Goal: Task Accomplishment & Management: Manage account settings

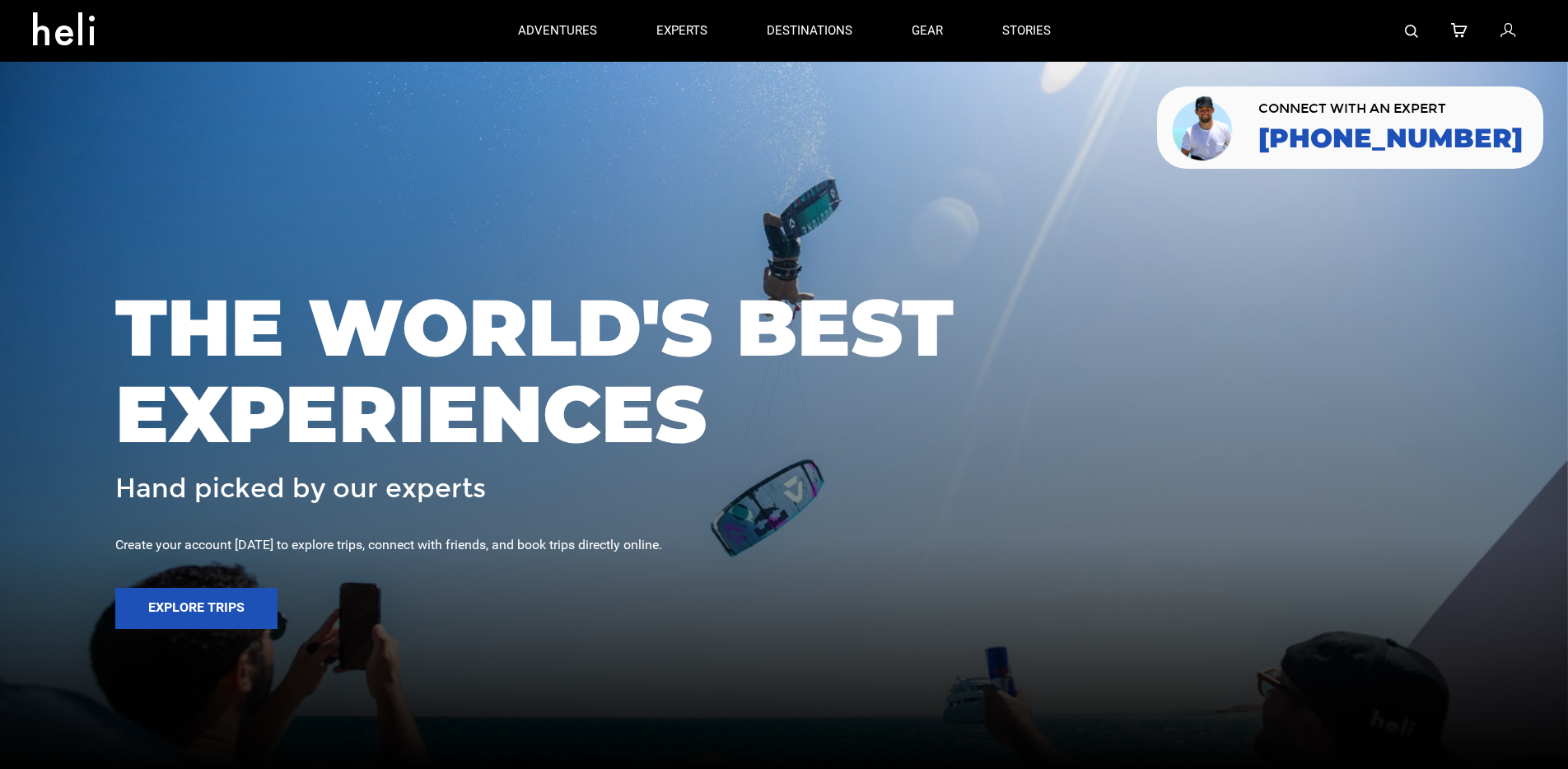
click at [1507, 38] on icon at bounding box center [1507, 31] width 14 height 21
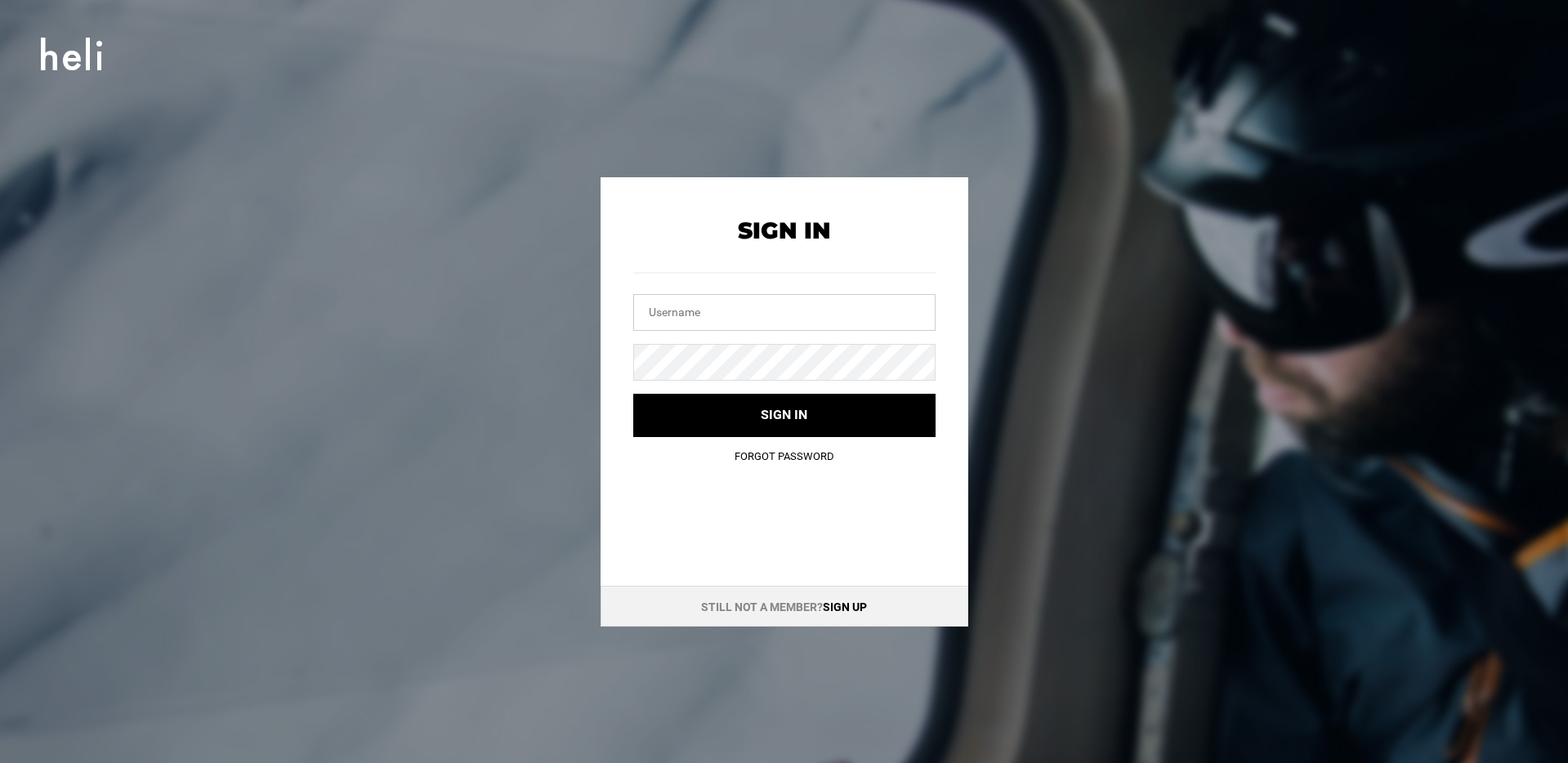
click at [722, 307] on input "text" at bounding box center [784, 313] width 302 height 36
click at [672, 312] on input "text" at bounding box center [784, 313] width 302 height 36
click at [672, 313] on input "text" at bounding box center [784, 313] width 302 height 36
click at [706, 316] on input "text" at bounding box center [784, 313] width 302 height 36
click at [681, 314] on input "text" at bounding box center [784, 313] width 302 height 36
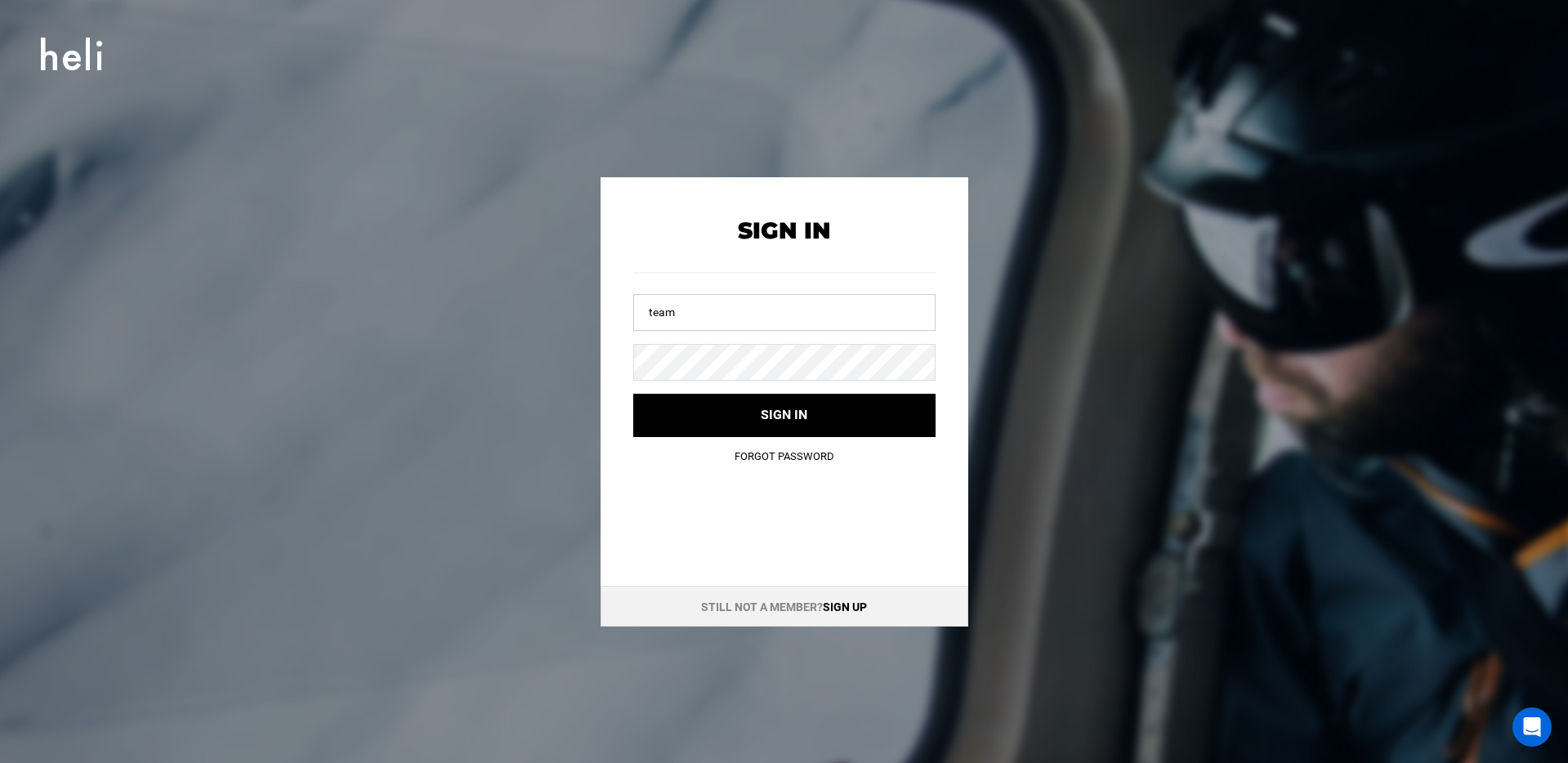
type input "[EMAIL_ADDRESS][DOMAIN_NAME]"
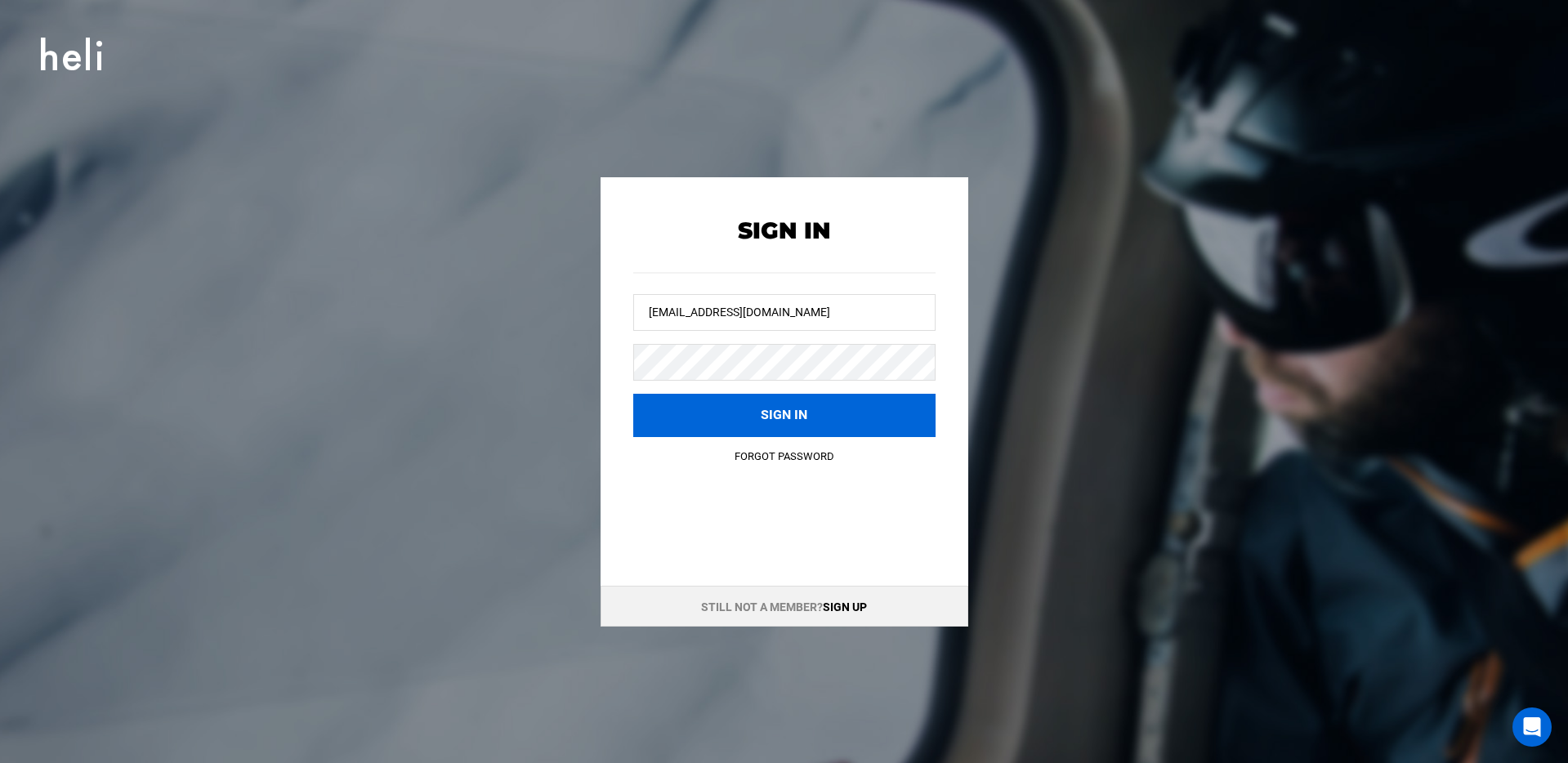
click at [667, 422] on button "Sign in" at bounding box center [784, 415] width 302 height 43
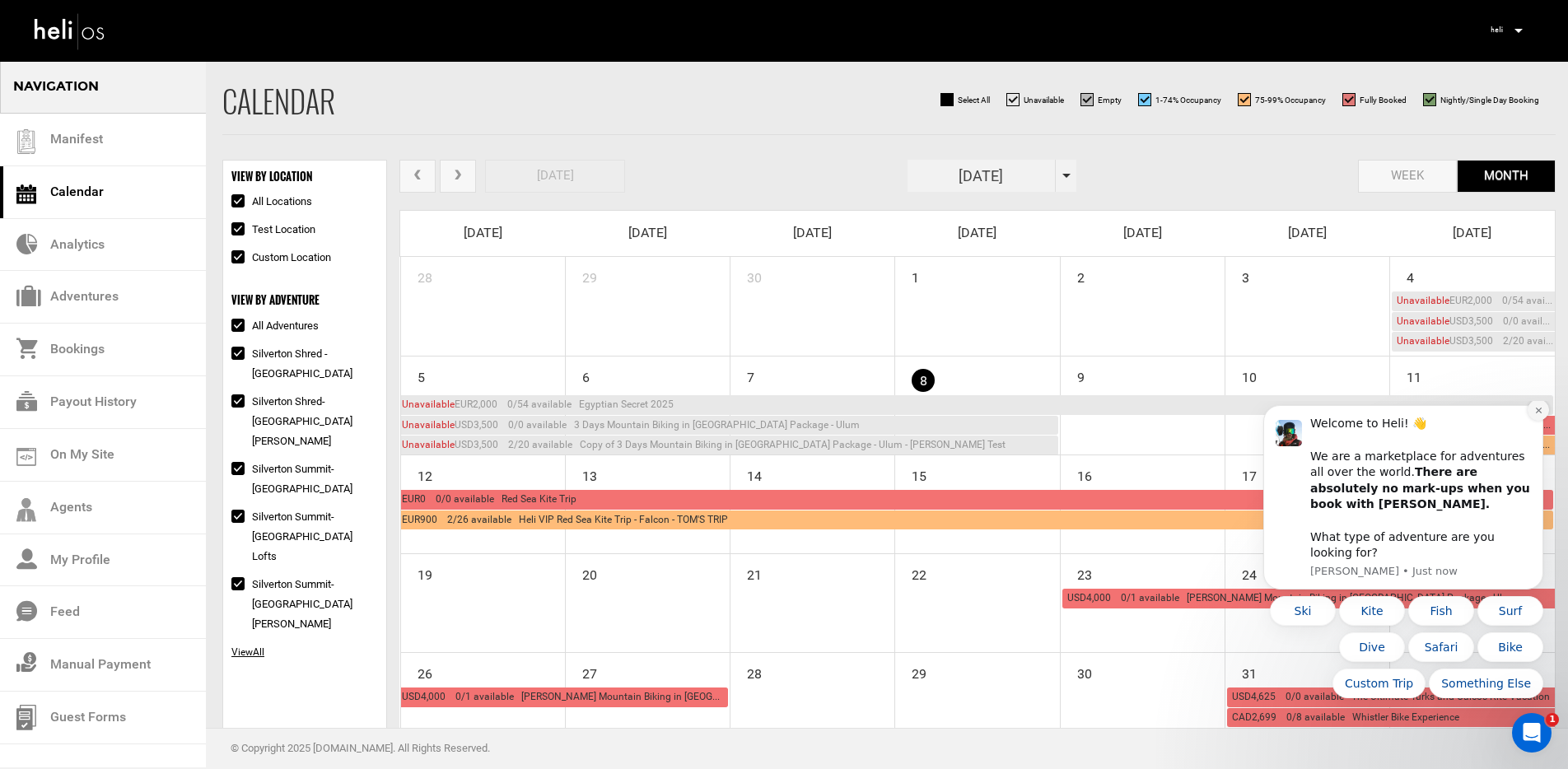
click at [1540, 415] on icon "Dismiss notification" at bounding box center [1538, 410] width 9 height 9
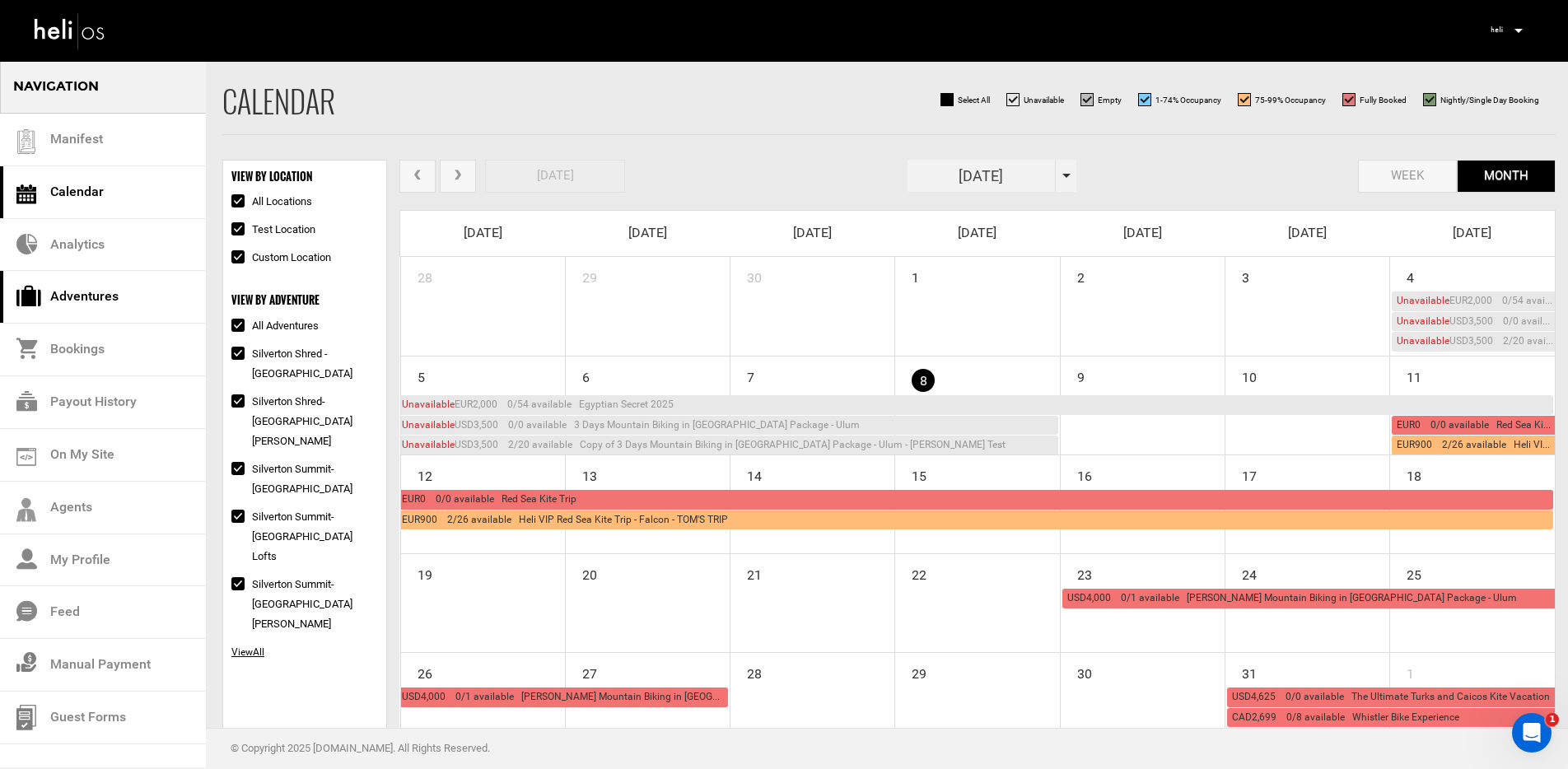
click at [113, 296] on link "Adventures" at bounding box center [103, 297] width 206 height 53
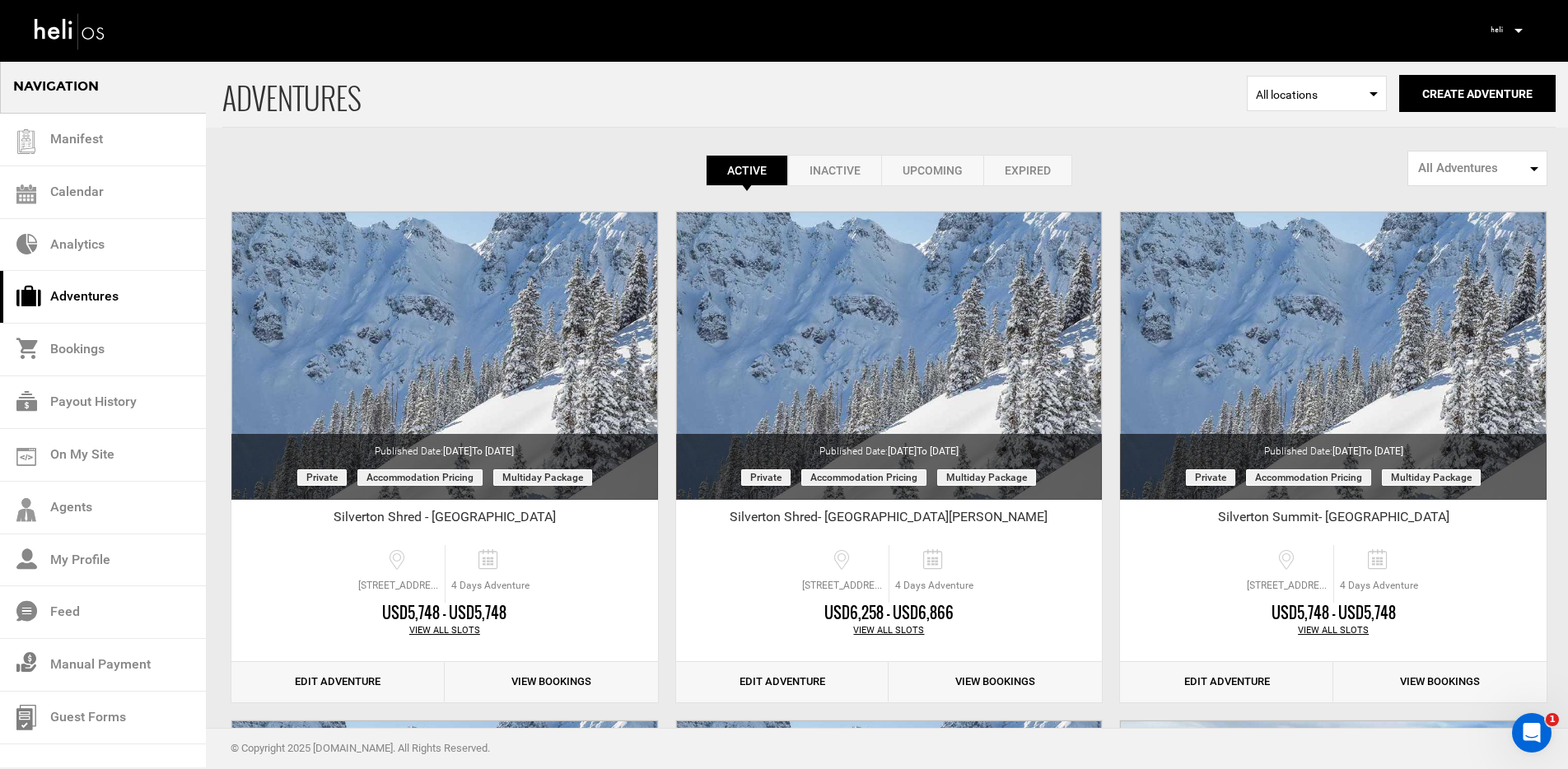
click at [511, 142] on div "Active Inactive Upcoming Expired Active Active Inactive Upcoming Expired Active…" at bounding box center [890, 122] width 1334 height 126
click at [89, 411] on link "Payout History" at bounding box center [103, 403] width 206 height 53
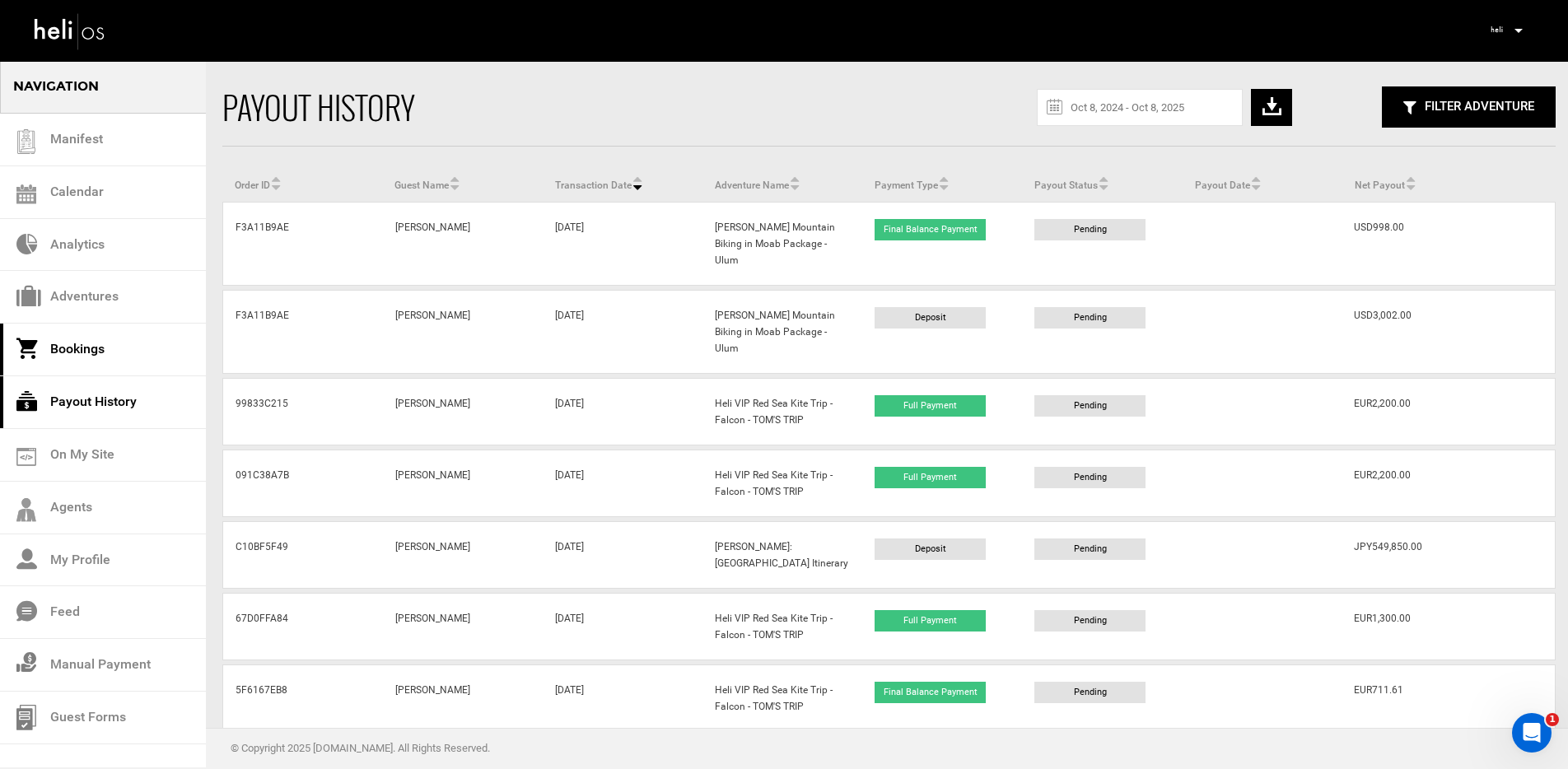
click at [67, 346] on link "Bookings" at bounding box center [103, 350] width 206 height 53
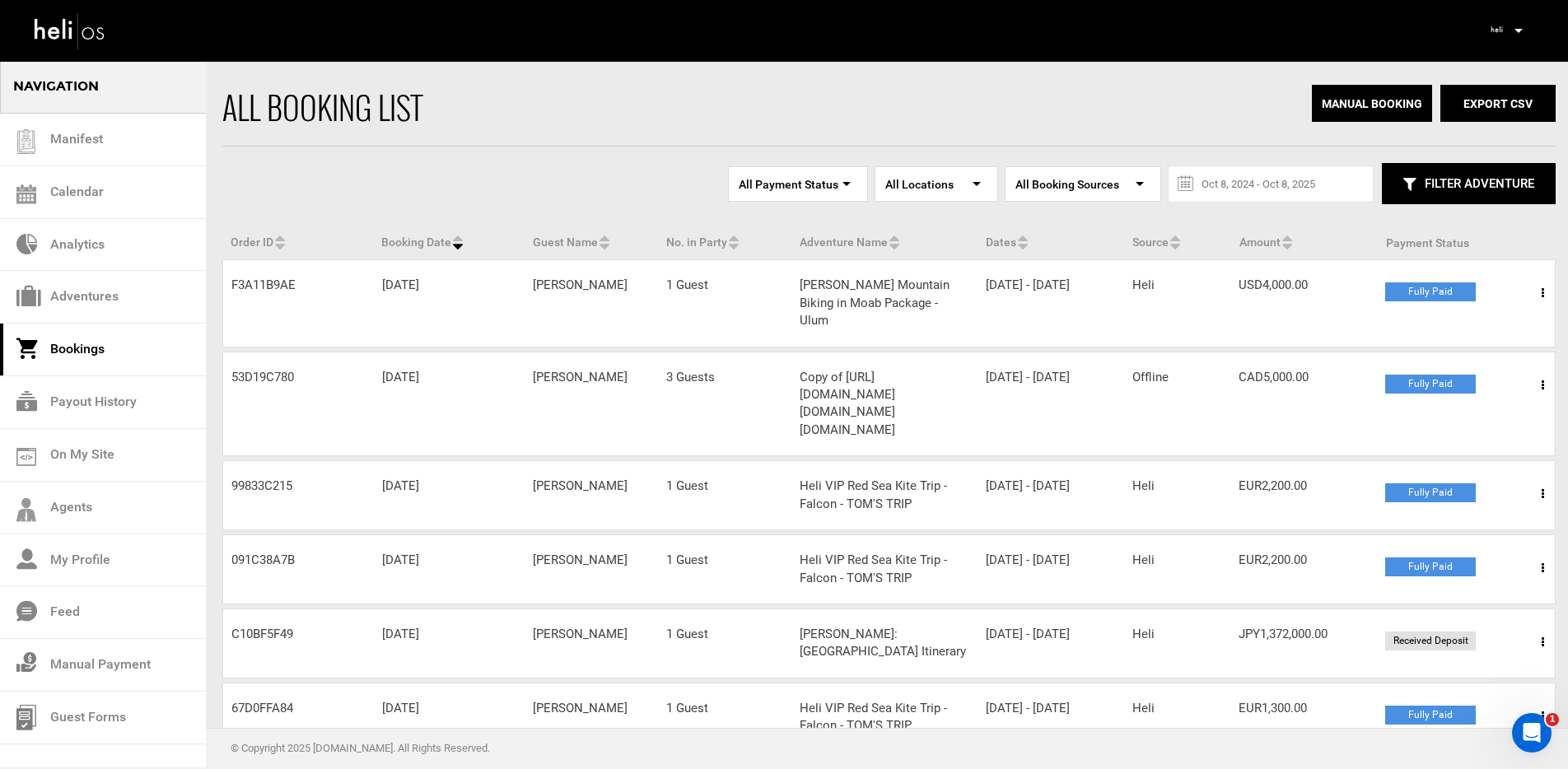
drag, startPoint x: 303, startPoint y: 284, endPoint x: 232, endPoint y: 286, distance: 71.0
click at [232, 286] on div "Order ID F3A11B9AE" at bounding box center [299, 285] width 150 height 17
click at [322, 289] on div "Order ID F3A11B9AE" at bounding box center [299, 285] width 150 height 17
drag, startPoint x: 380, startPoint y: 286, endPoint x: 471, endPoint y: 288, distance: 91.0
click at [471, 288] on div "Booking Date [DATE]" at bounding box center [449, 285] width 150 height 17
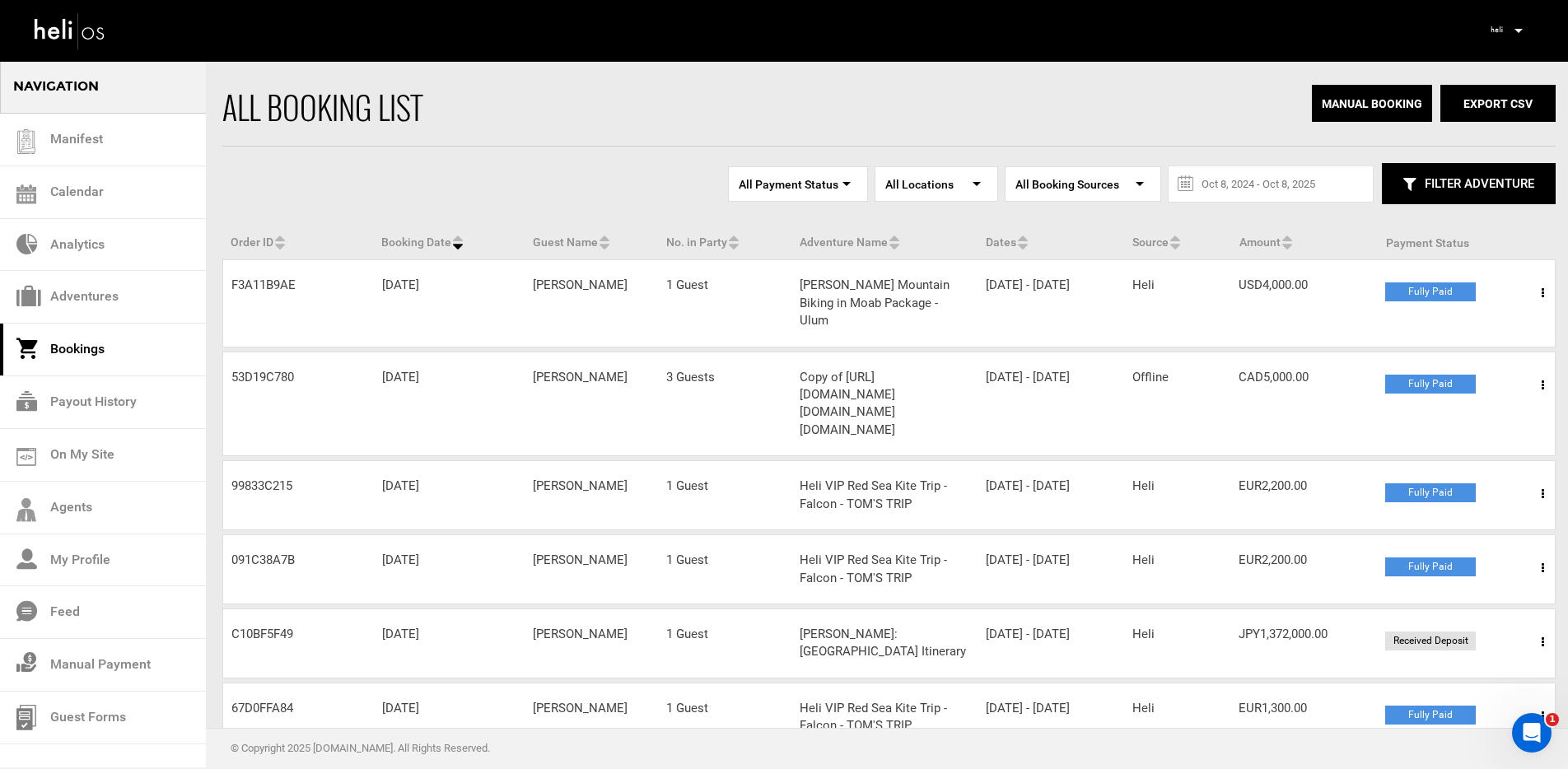
click at [471, 288] on div "Booking Date [DATE]" at bounding box center [449, 285] width 150 height 17
drag, startPoint x: 533, startPoint y: 283, endPoint x: 609, endPoint y: 285, distance: 76.0
click at [609, 285] on div "Guest Name [PERSON_NAME]" at bounding box center [591, 285] width 133 height 17
drag, startPoint x: 665, startPoint y: 284, endPoint x: 719, endPoint y: 289, distance: 54.2
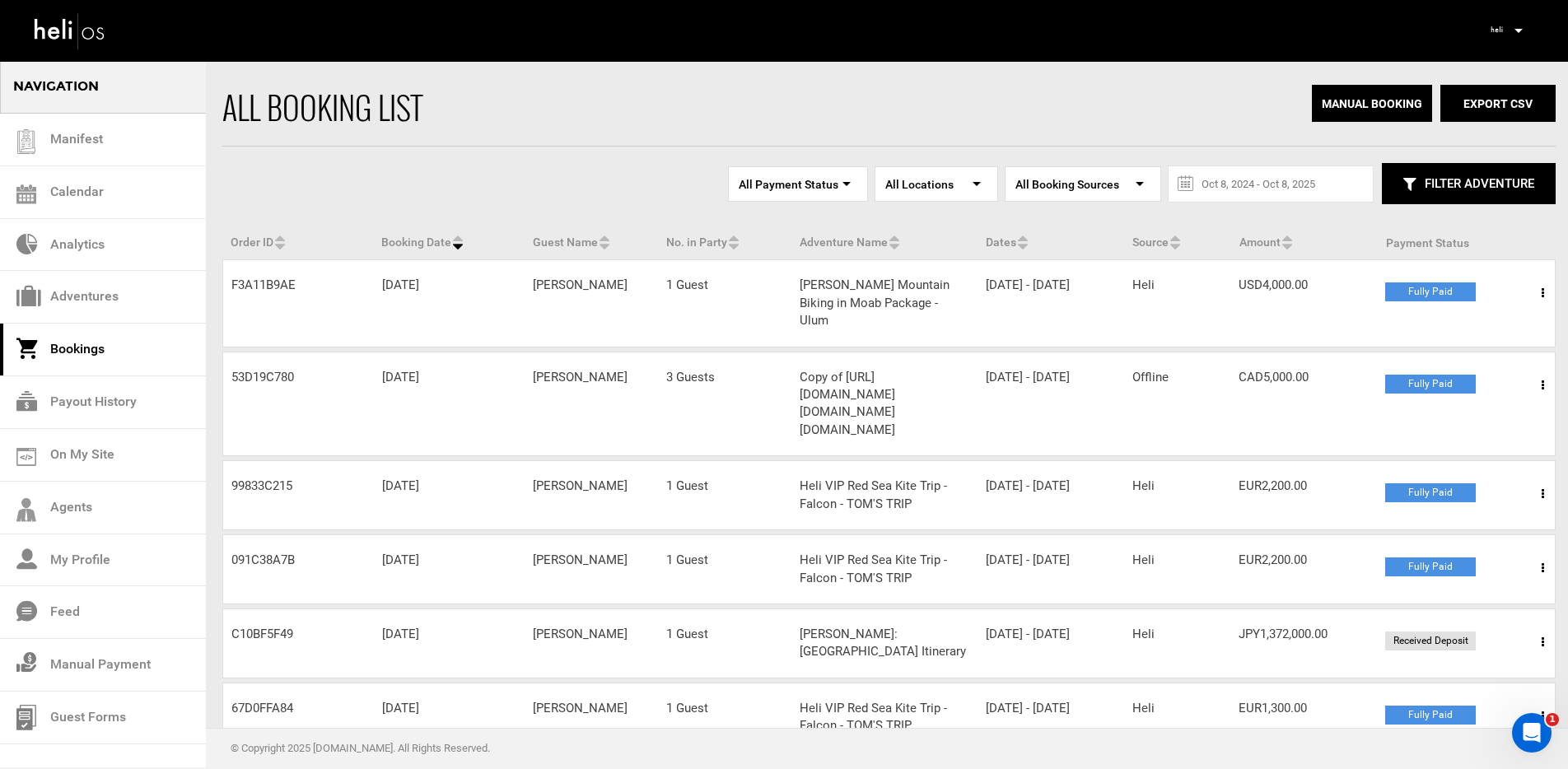
click at [719, 289] on div "No. in Party 1 Guest" at bounding box center [725, 285] width 133 height 17
drag, startPoint x: 792, startPoint y: 281, endPoint x: 937, endPoint y: 305, distance: 147.0
click at [937, 305] on div "Adventure Name [PERSON_NAME] Mountain Biking in Moab Package - Ulum" at bounding box center [884, 303] width 186 height 53
drag, startPoint x: 987, startPoint y: 283, endPoint x: 1015, endPoint y: 301, distance: 33.3
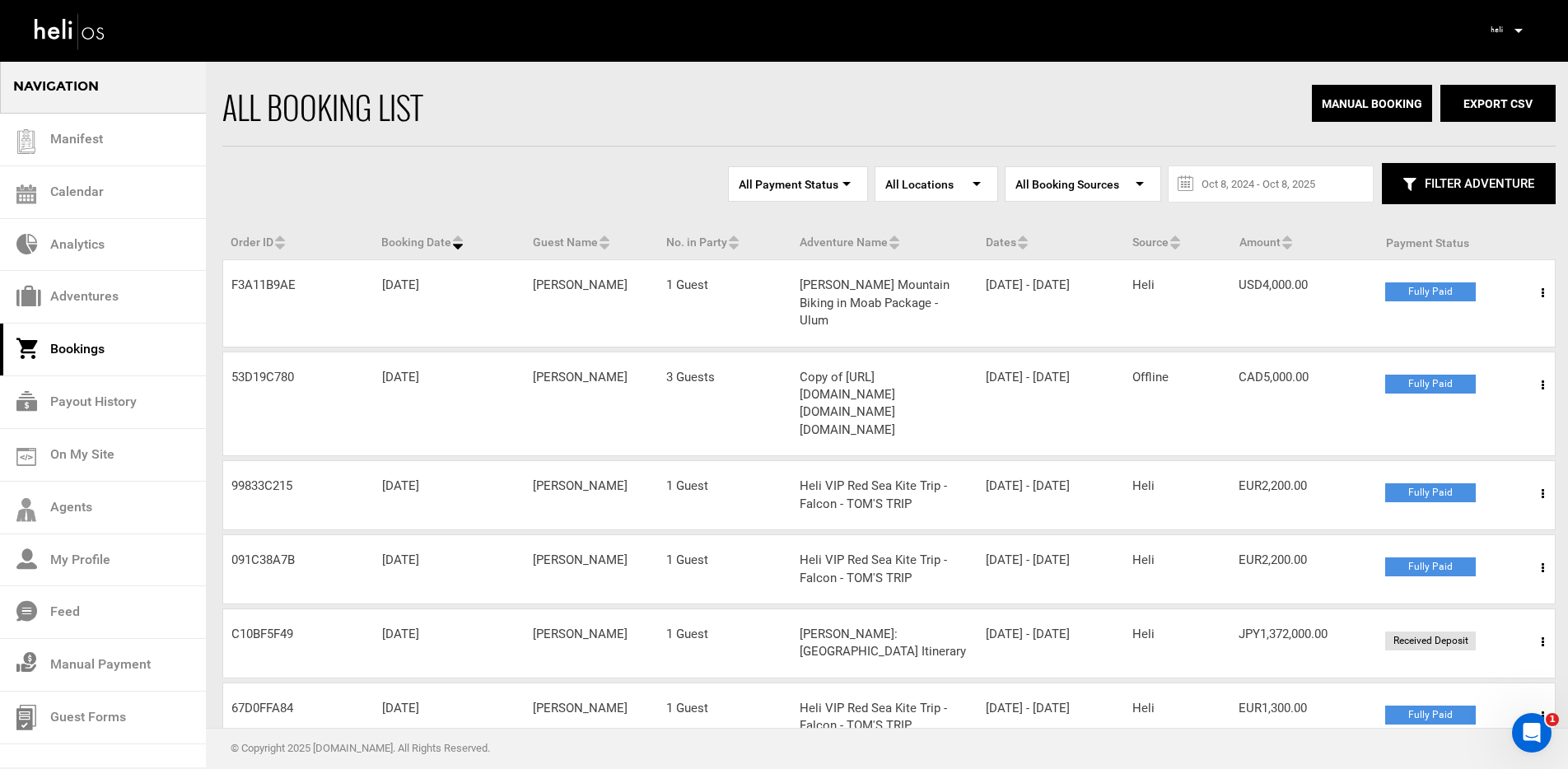
click at [1015, 294] on div "Dates [DATE] - [DATE]" at bounding box center [1051, 285] width 146 height 17
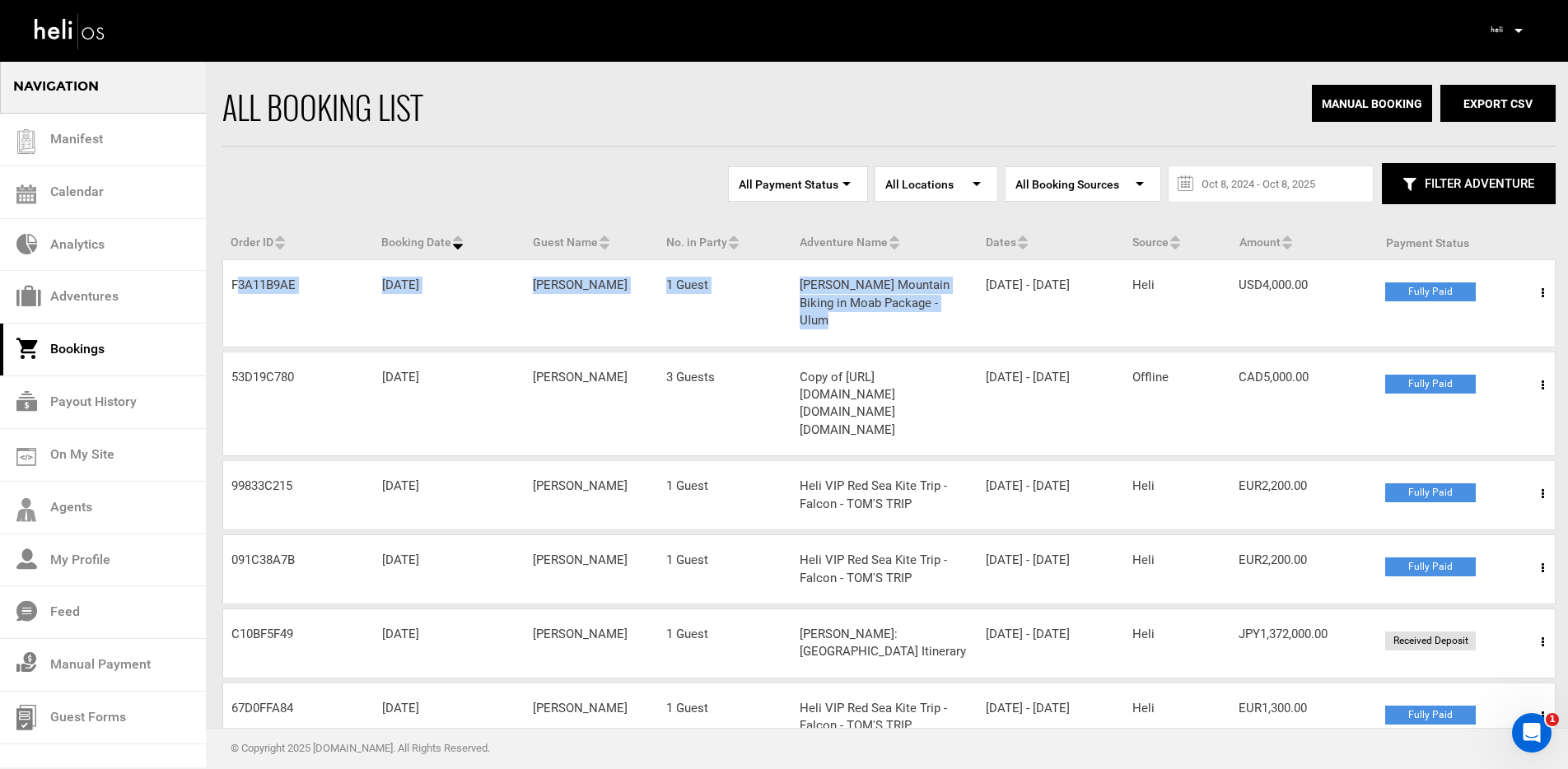
drag, startPoint x: 984, startPoint y: 286, endPoint x: 1085, endPoint y: 317, distance: 105.7
click at [1085, 317] on div "Order ID F3A11B9AE Booking Date [DATE] Guest Name [PERSON_NAME] No. in Party 1 …" at bounding box center [890, 303] width 1334 height 88
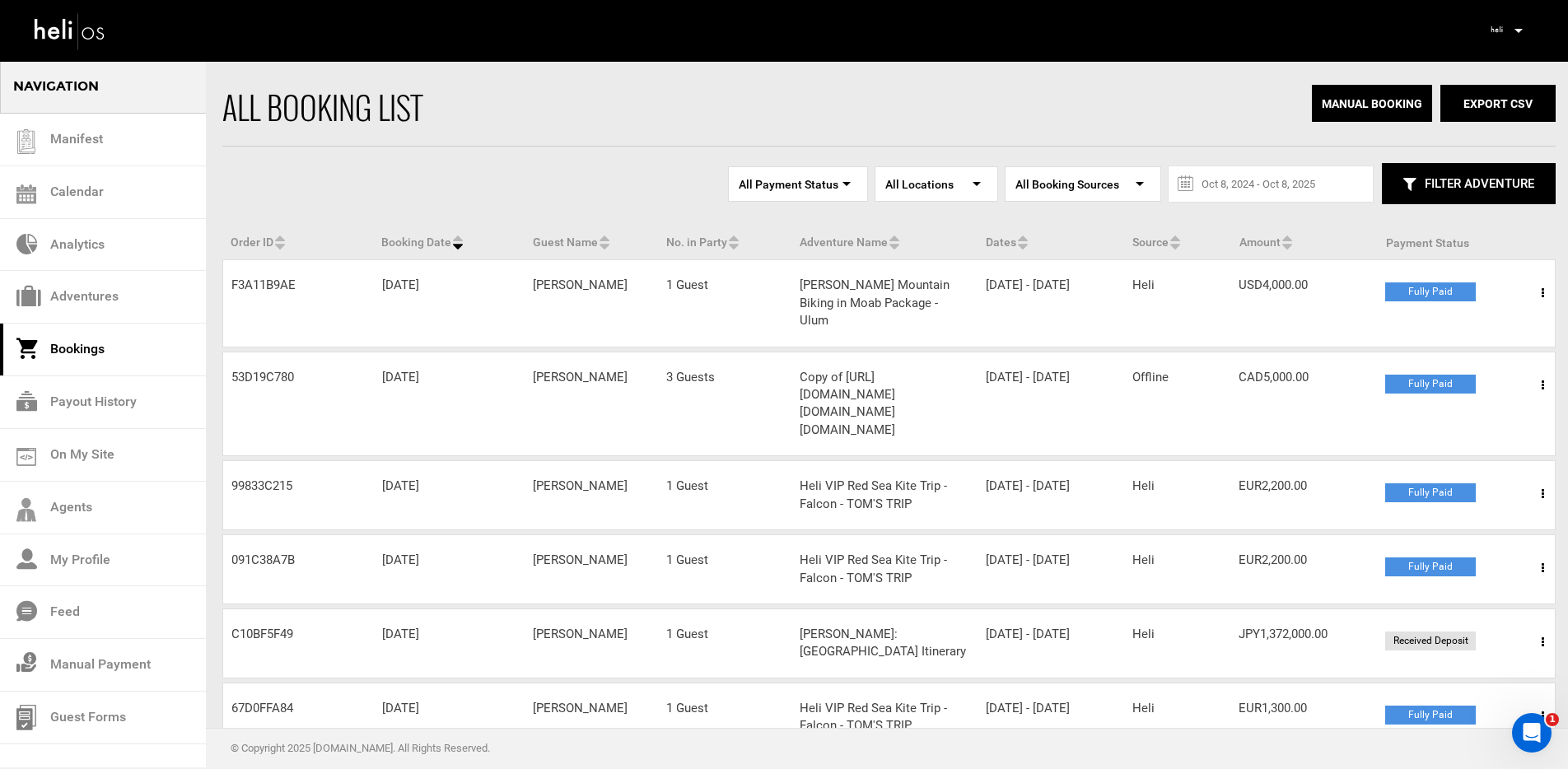
click at [1177, 300] on div "Order ID F3A11B9AE Booking Date [DATE] Guest Name [PERSON_NAME] No. in Party 1 …" at bounding box center [890, 303] width 1334 height 88
drag, startPoint x: 1155, startPoint y: 287, endPoint x: 1133, endPoint y: 289, distance: 22.1
click at [1131, 289] on div "Source Heli" at bounding box center [1178, 285] width 106 height 17
click at [1261, 274] on div "Order ID F3A11B9AE Booking Date [DATE] Guest Name [PERSON_NAME] No. in Party 1 …" at bounding box center [890, 303] width 1334 height 88
drag, startPoint x: 1329, startPoint y: 282, endPoint x: 1226, endPoint y: 288, distance: 103.2
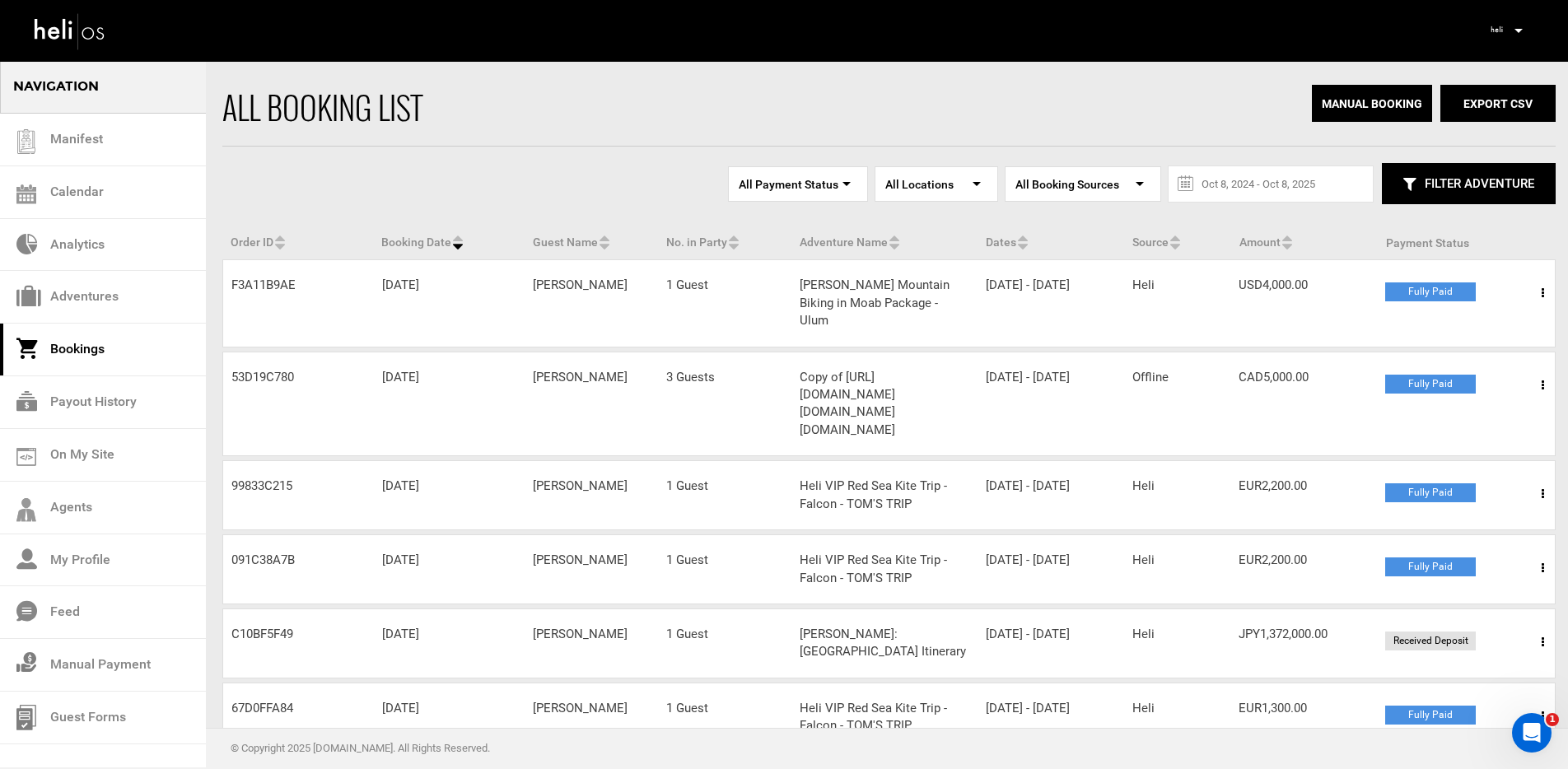
click at [1226, 288] on div "Order ID F3A11B9AE Booking Date [DATE] Guest Name [PERSON_NAME] No. in Party 1 …" at bounding box center [890, 303] width 1334 height 88
click at [1326, 290] on div "Amount USD4,000.00" at bounding box center [1304, 285] width 146 height 17
drag, startPoint x: 1406, startPoint y: 290, endPoint x: 1454, endPoint y: 292, distance: 48.0
click at [1454, 292] on div "Fully Paid" at bounding box center [1431, 292] width 91 height 19
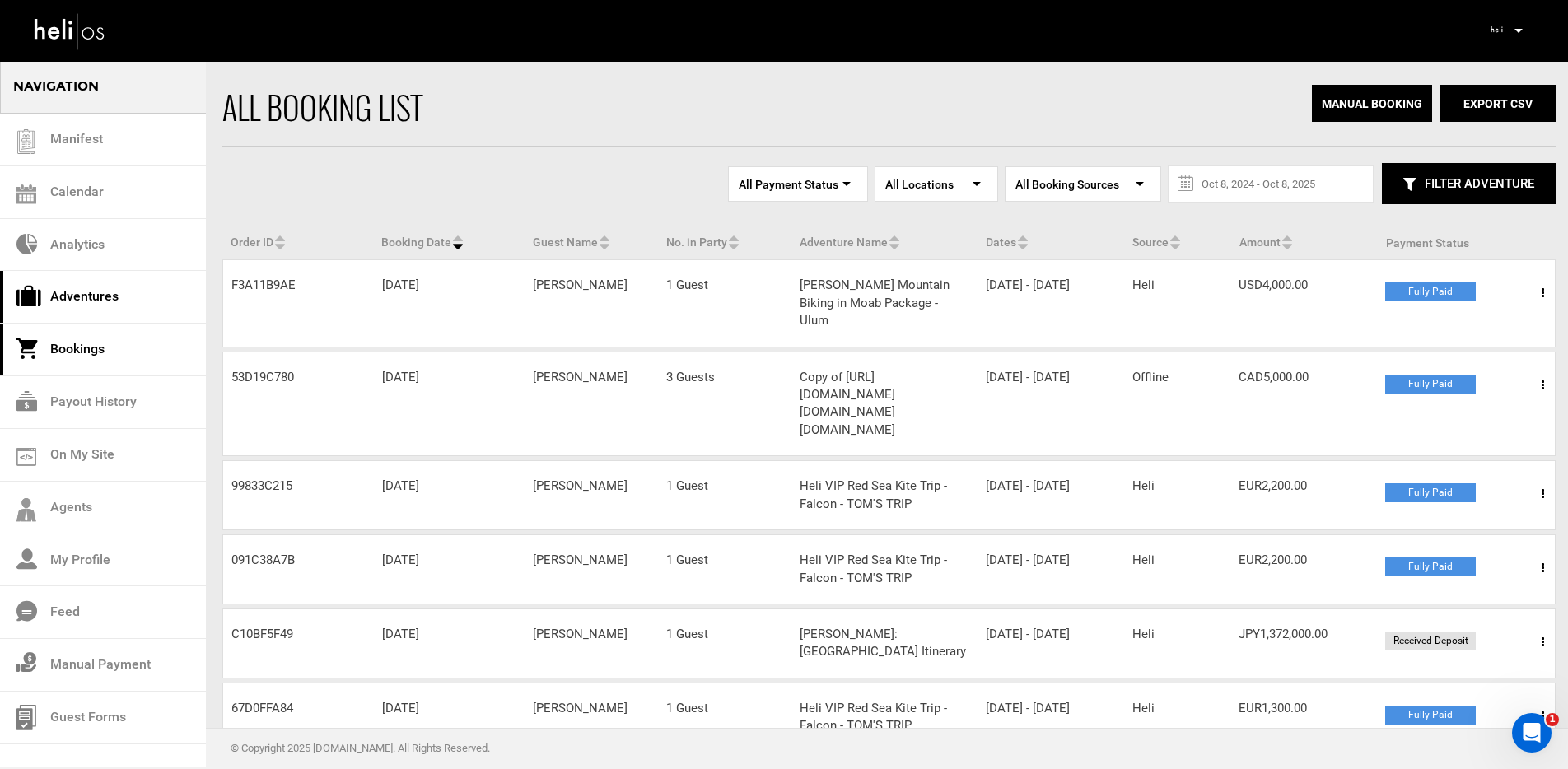
click at [127, 298] on link "Adventures" at bounding box center [103, 297] width 206 height 53
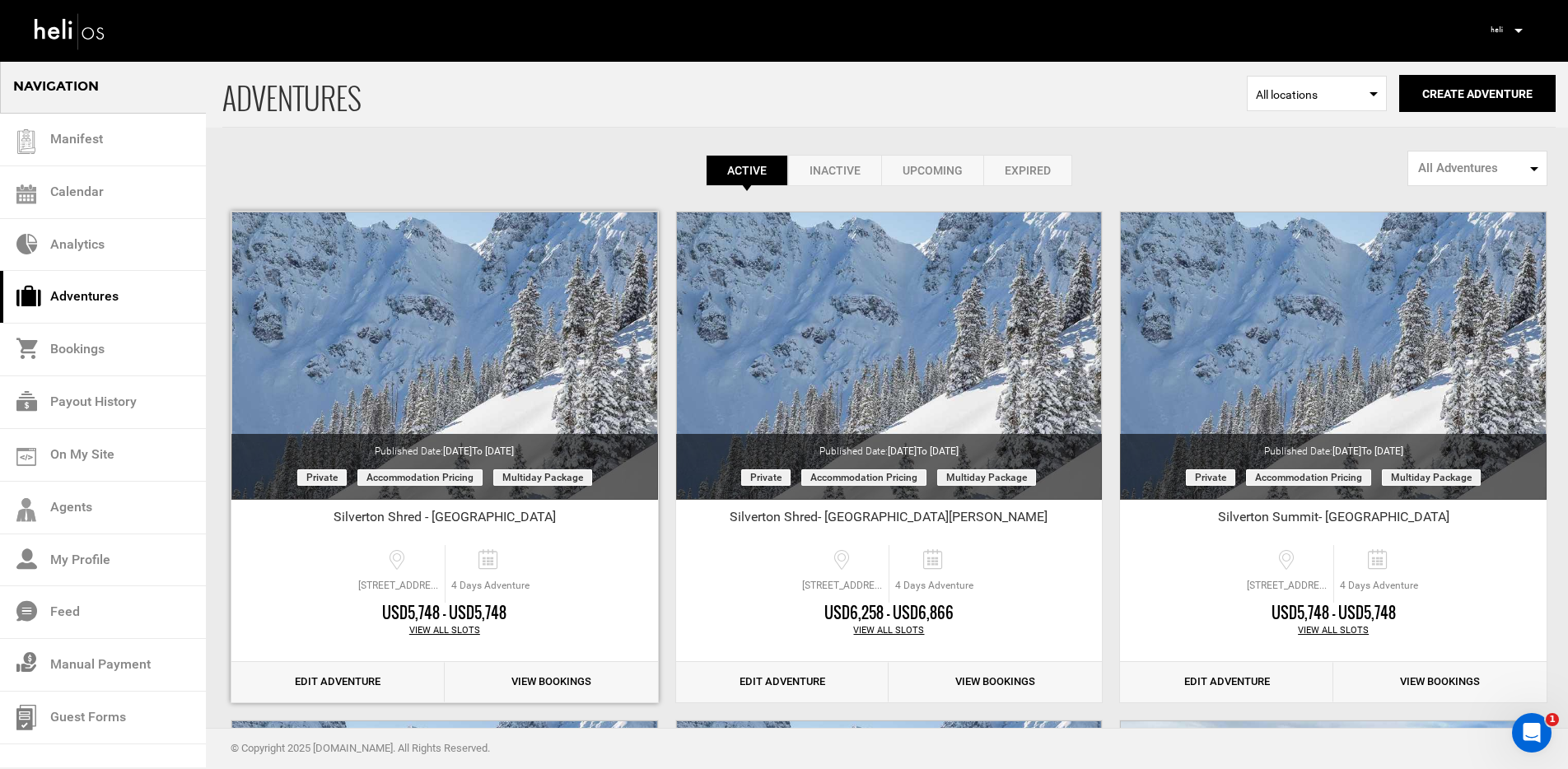
click at [323, 675] on link "Edit Adventure" at bounding box center [337, 682] width 213 height 40
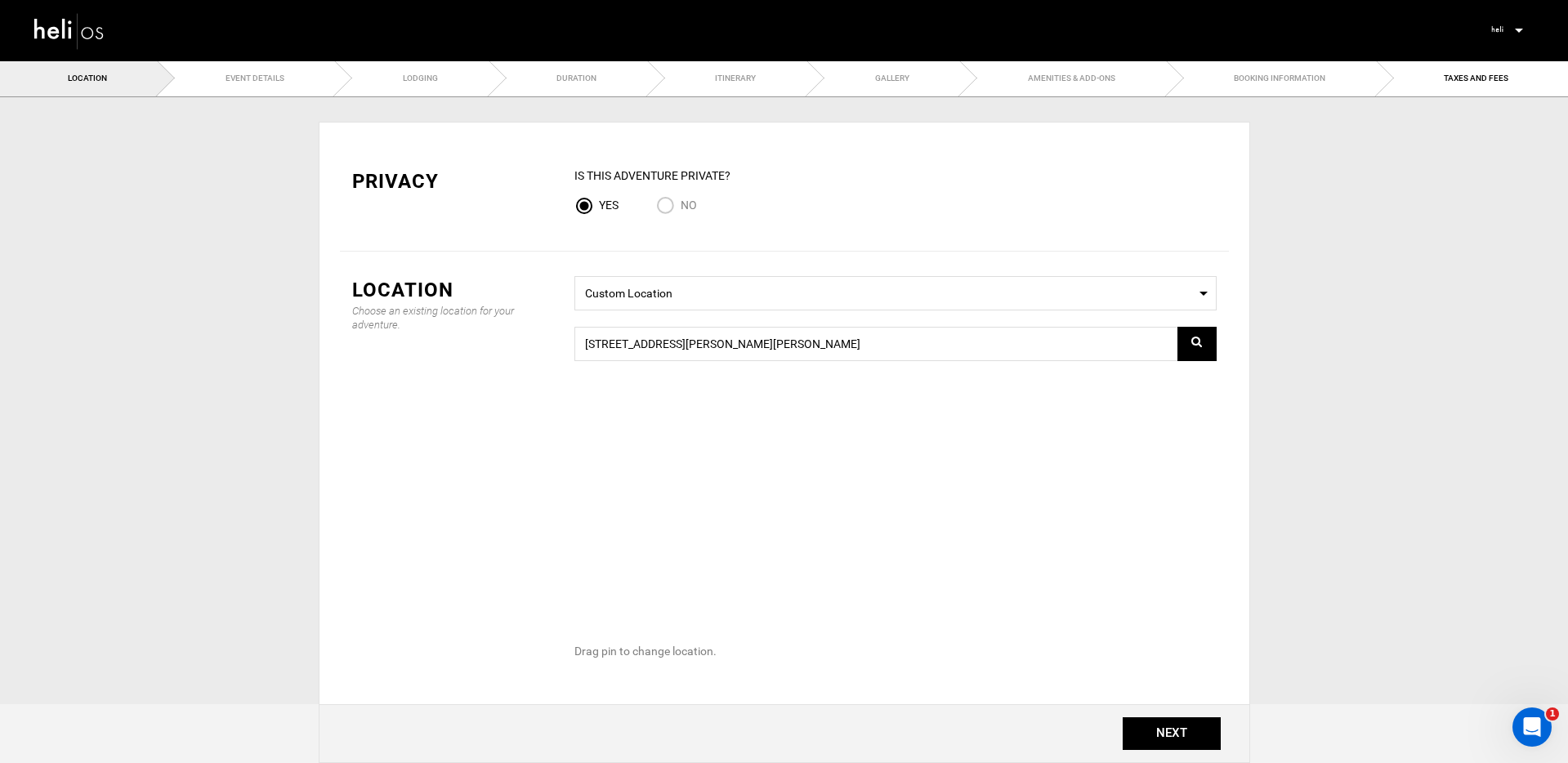
type input "Day 1"
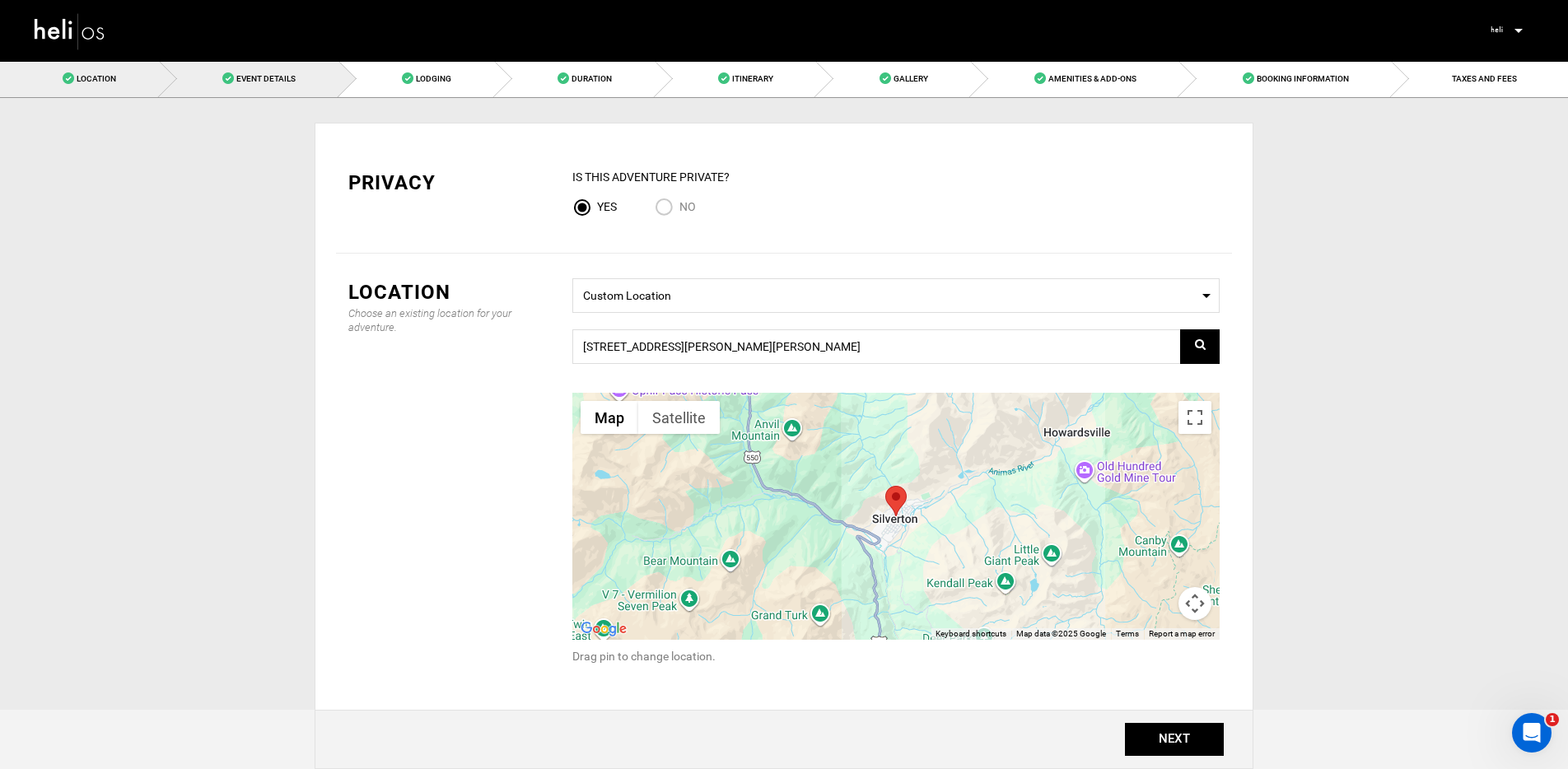
click at [255, 80] on span "Event Details" at bounding box center [266, 78] width 60 height 9
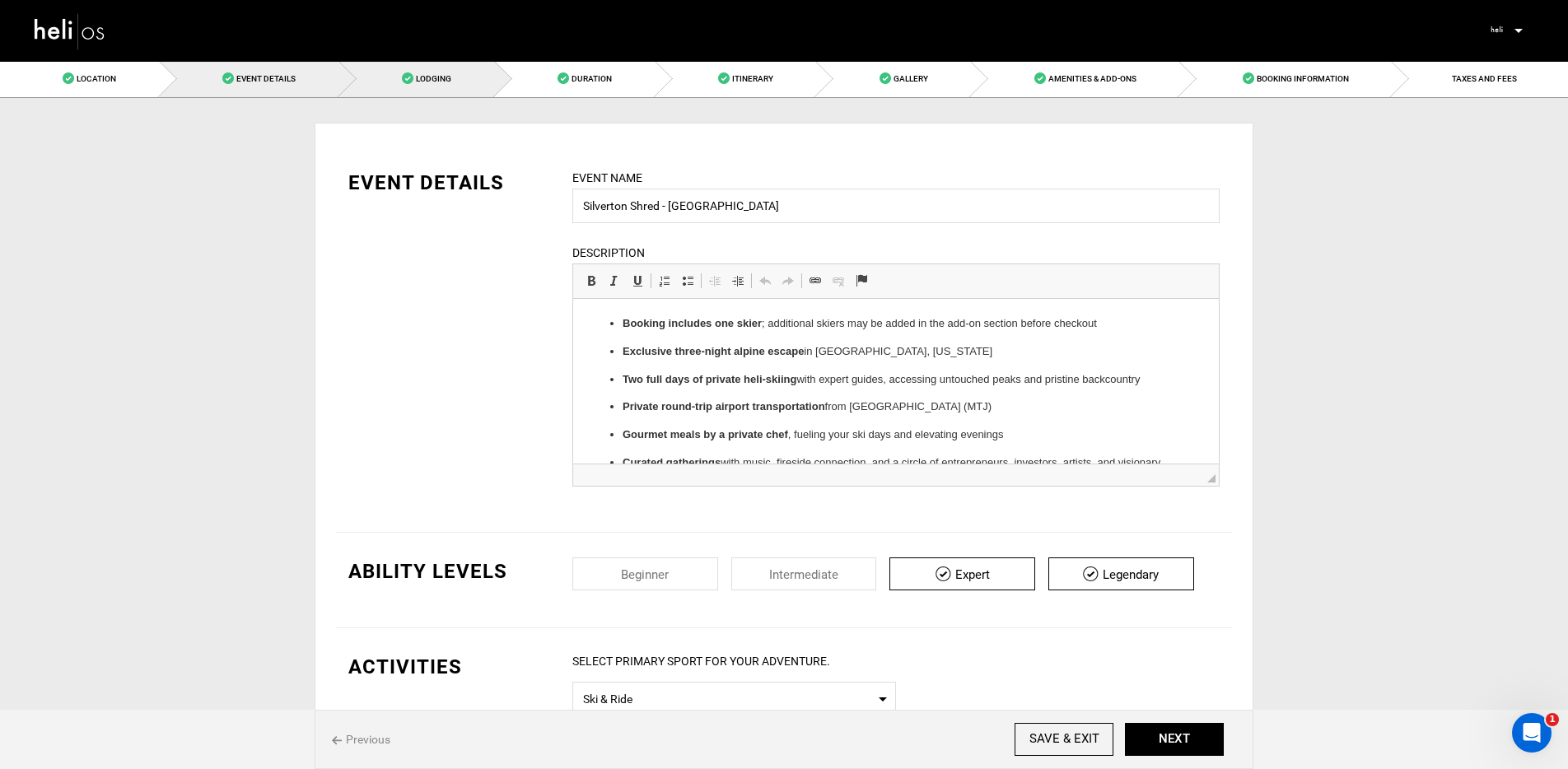
click at [455, 85] on link "Lodging" at bounding box center [417, 78] width 156 height 37
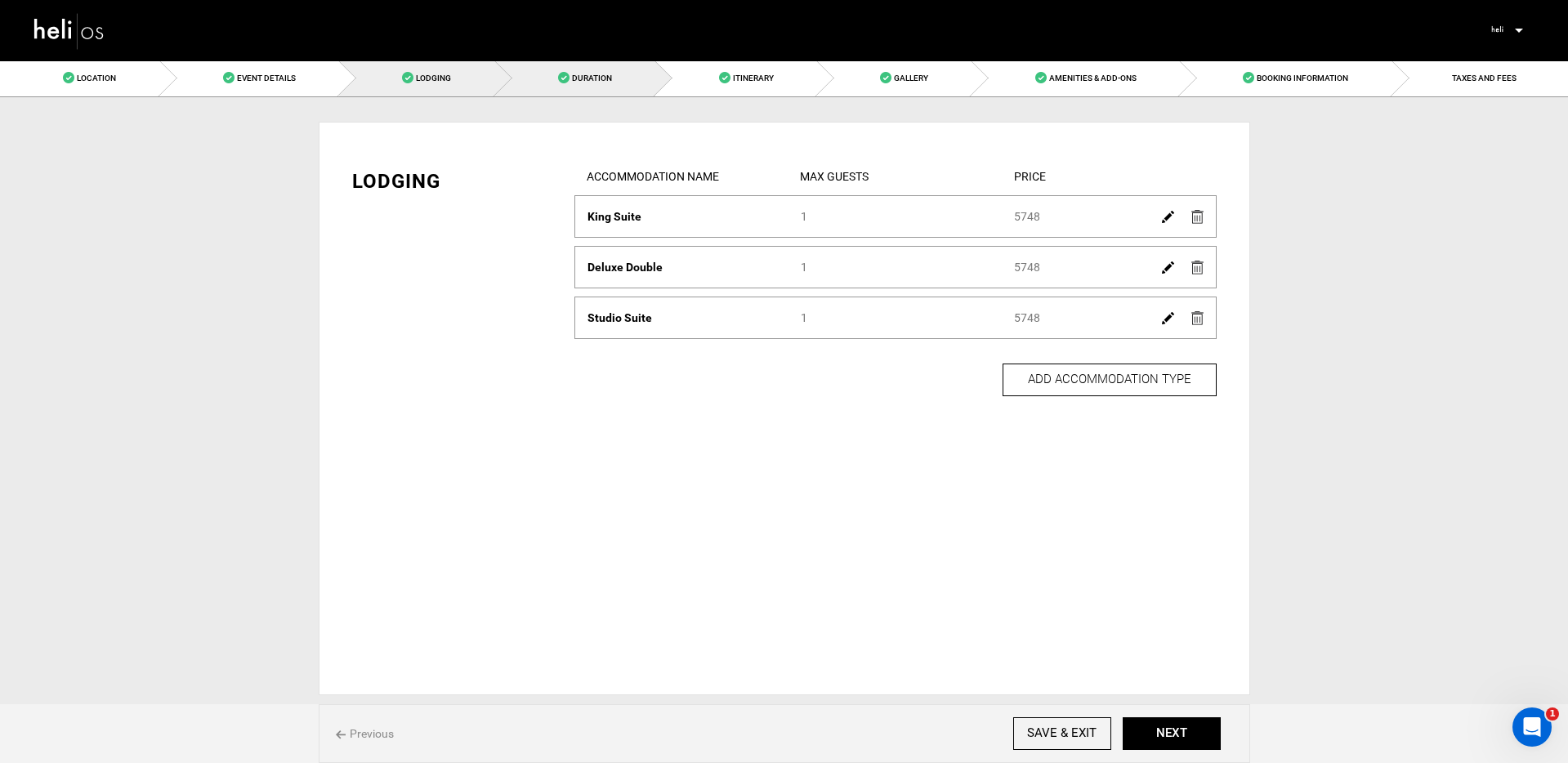
click at [551, 80] on link "Duration" at bounding box center [576, 77] width 161 height 36
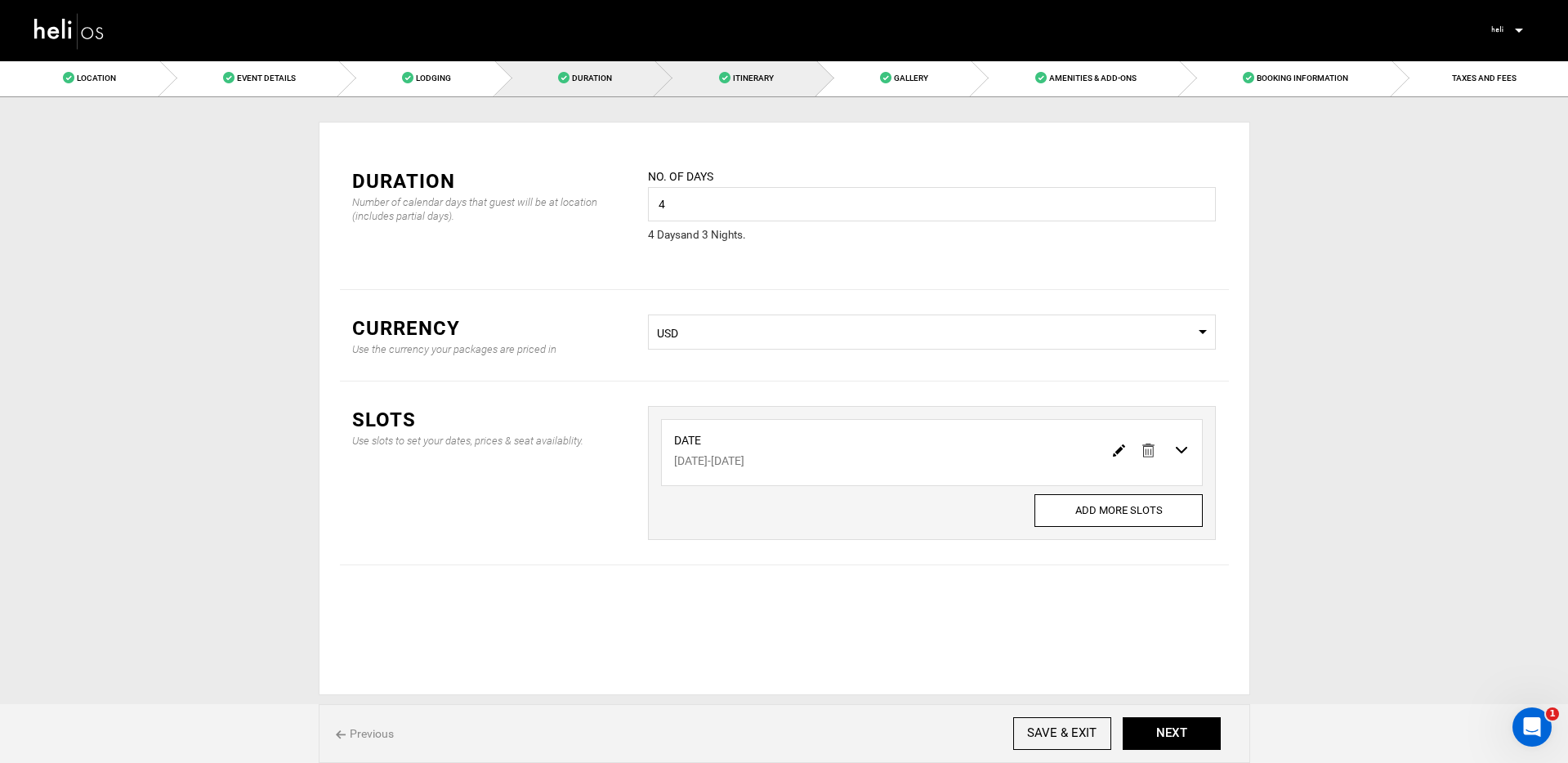
click at [720, 85] on link "Itinerary" at bounding box center [735, 77] width 162 height 36
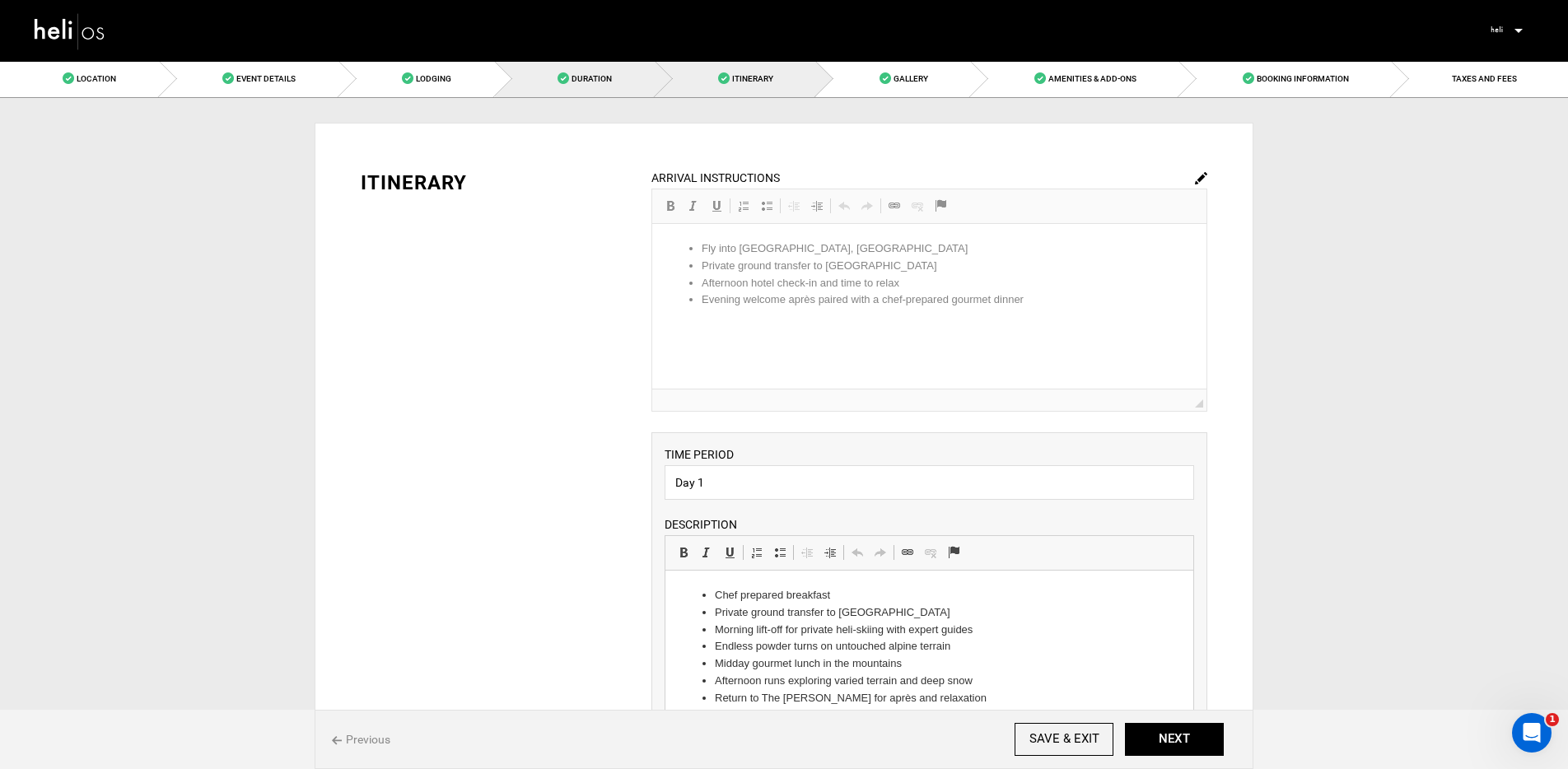
click at [576, 74] on span "Duration" at bounding box center [592, 78] width 40 height 9
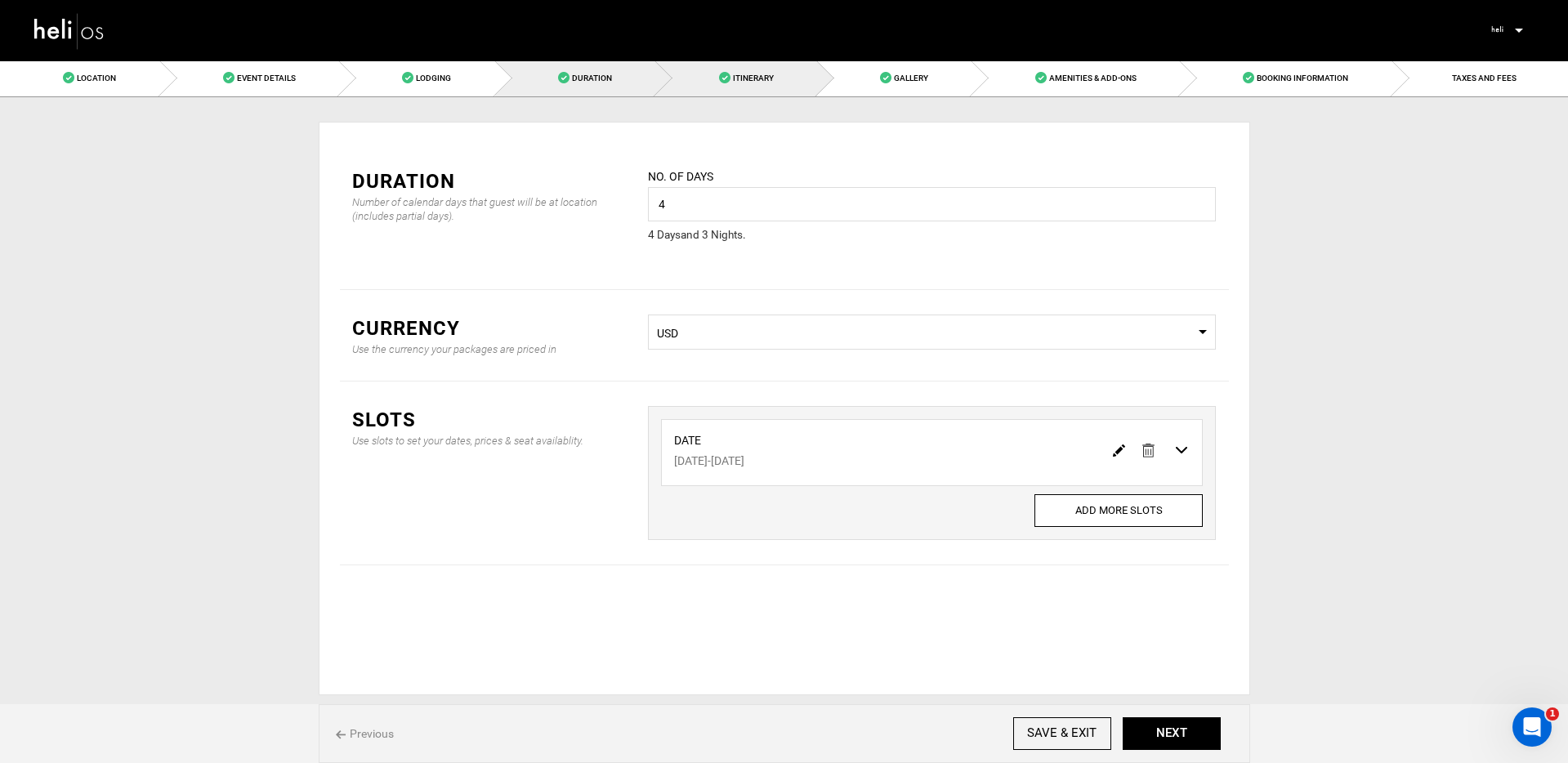
click at [731, 73] on link "Itinerary" at bounding box center [735, 77] width 162 height 36
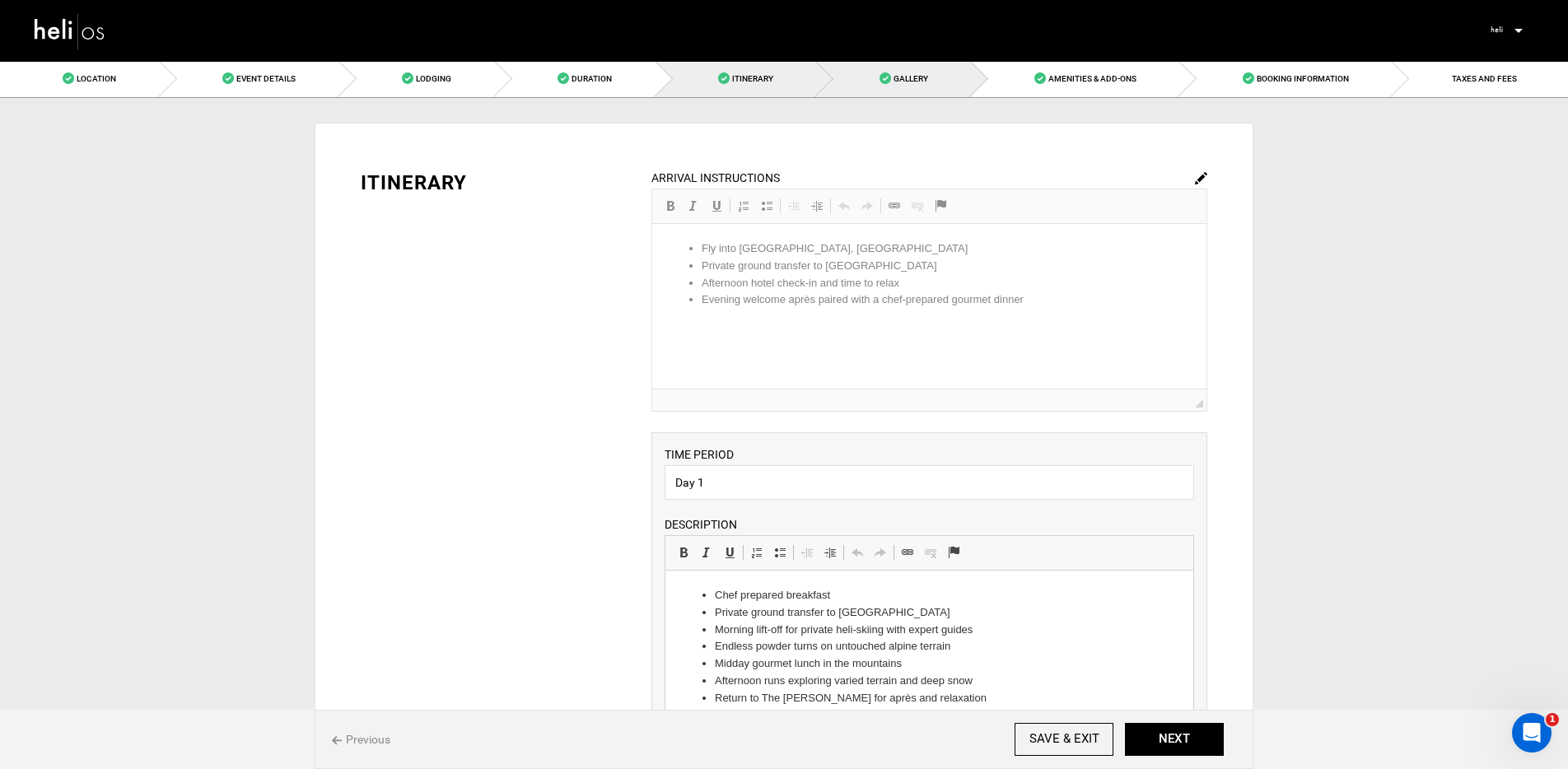
click at [878, 82] on link "Gallery" at bounding box center [893, 78] width 155 height 37
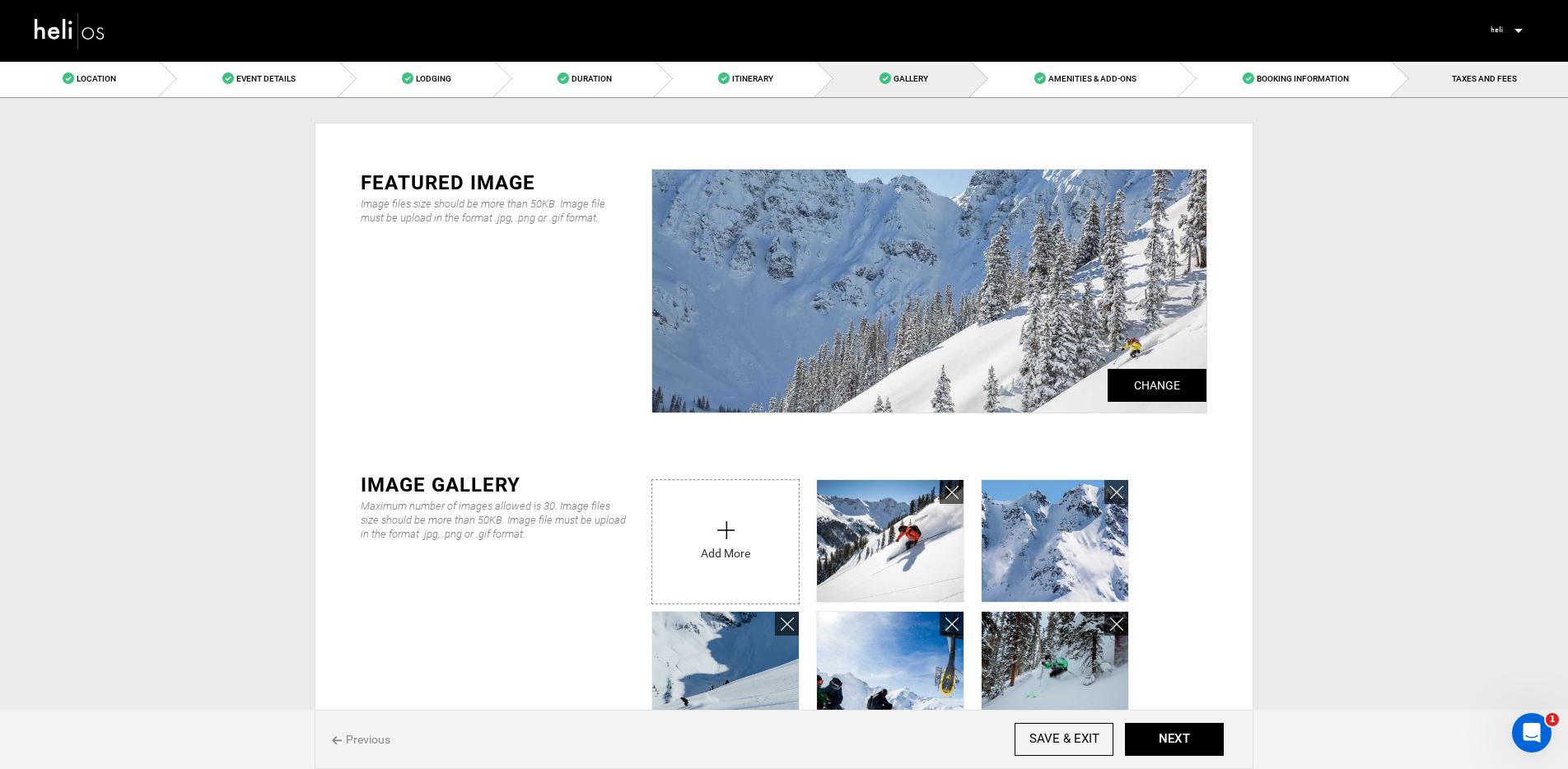
click at [1452, 89] on link "TAXES AND FEES" at bounding box center [1479, 78] width 176 height 37
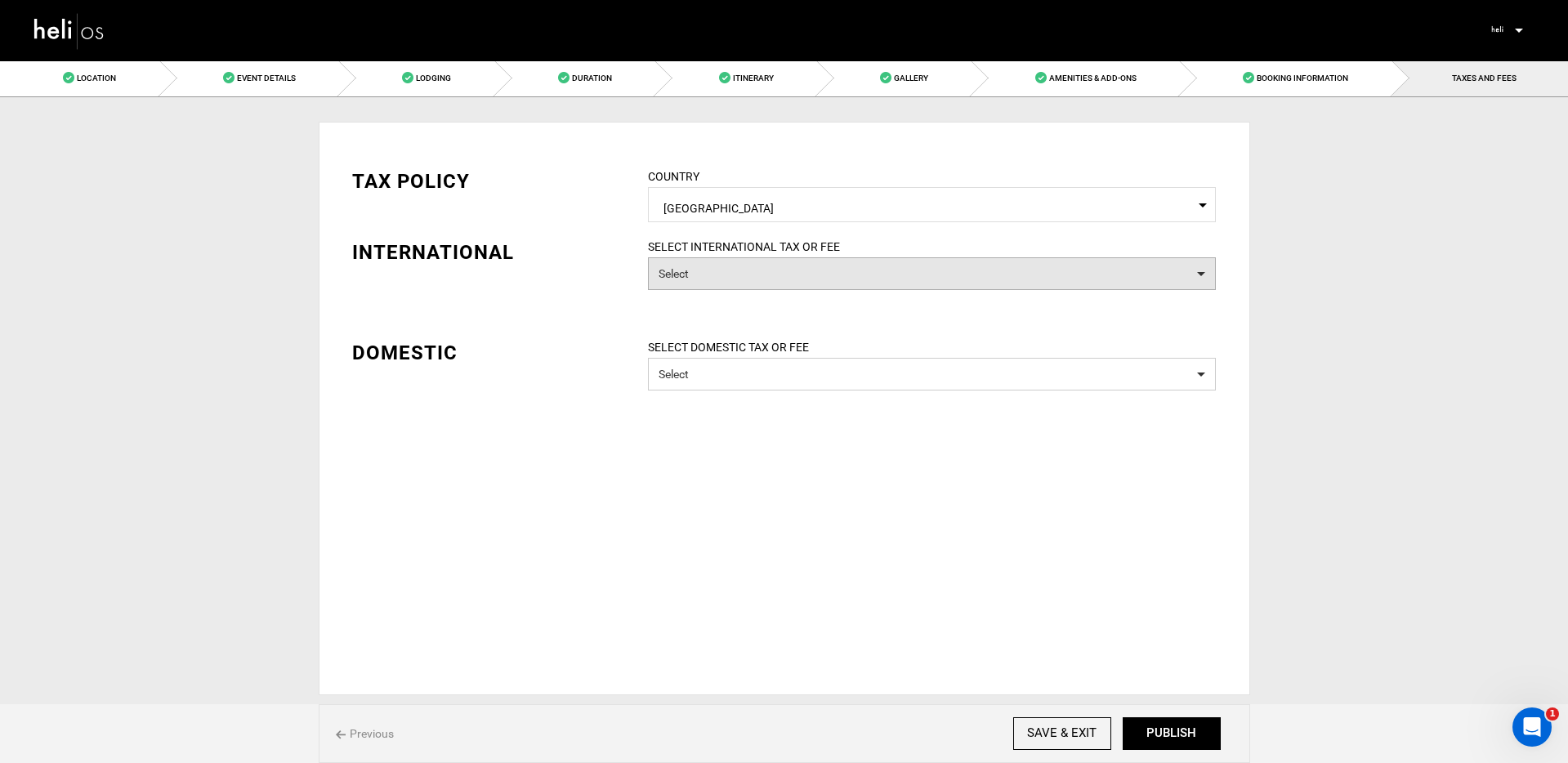
click at [696, 269] on button "Select" at bounding box center [932, 273] width 568 height 33
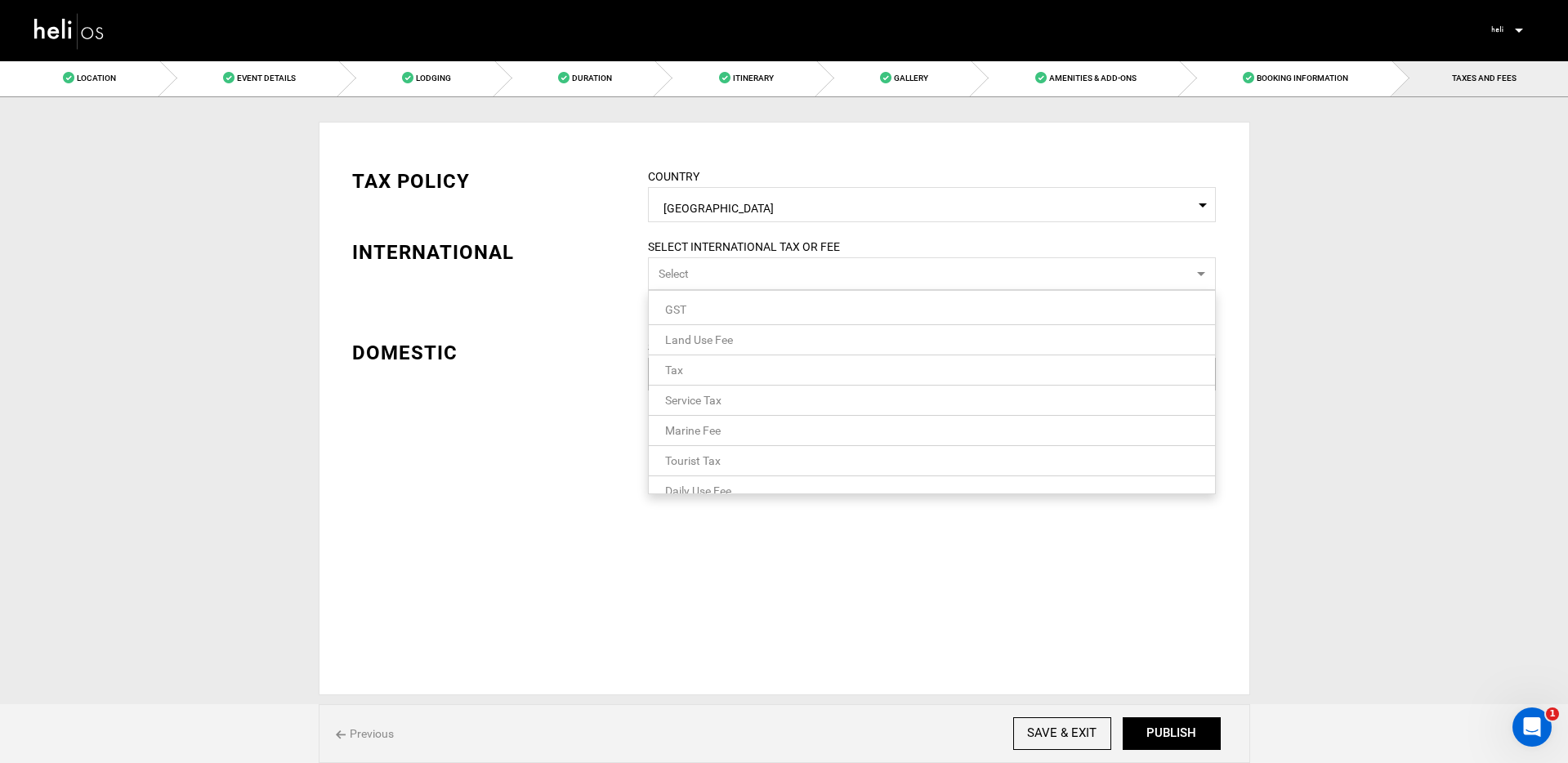
click at [700, 276] on button "Select" at bounding box center [932, 273] width 568 height 33
click at [558, 280] on div "TAX POLICY COUNTRY Select Country [GEOGRAPHIC_DATA] Please select a country. IN…" at bounding box center [785, 267] width 889 height 248
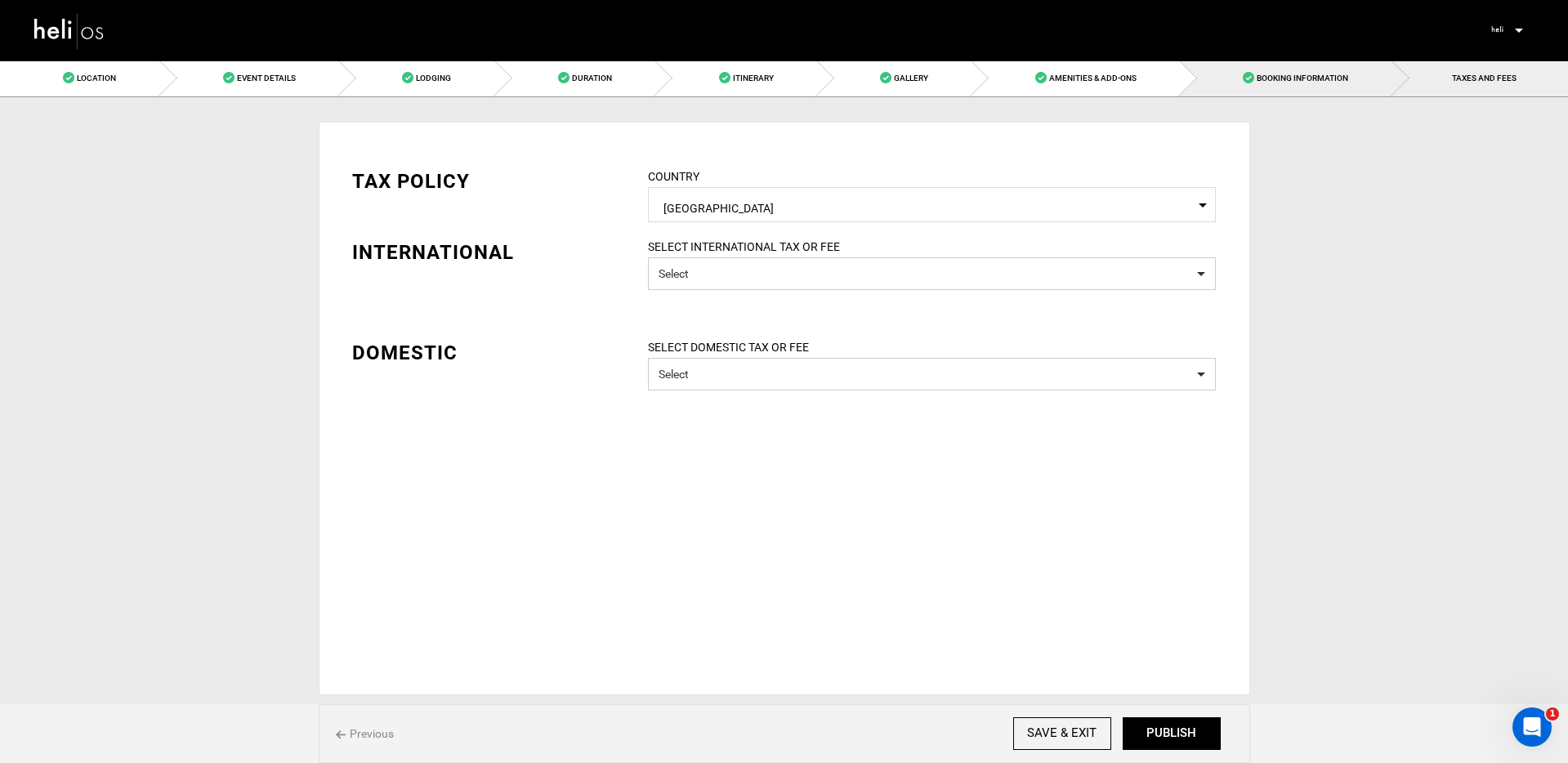
click at [1276, 65] on link "Booking Information" at bounding box center [1286, 77] width 212 height 36
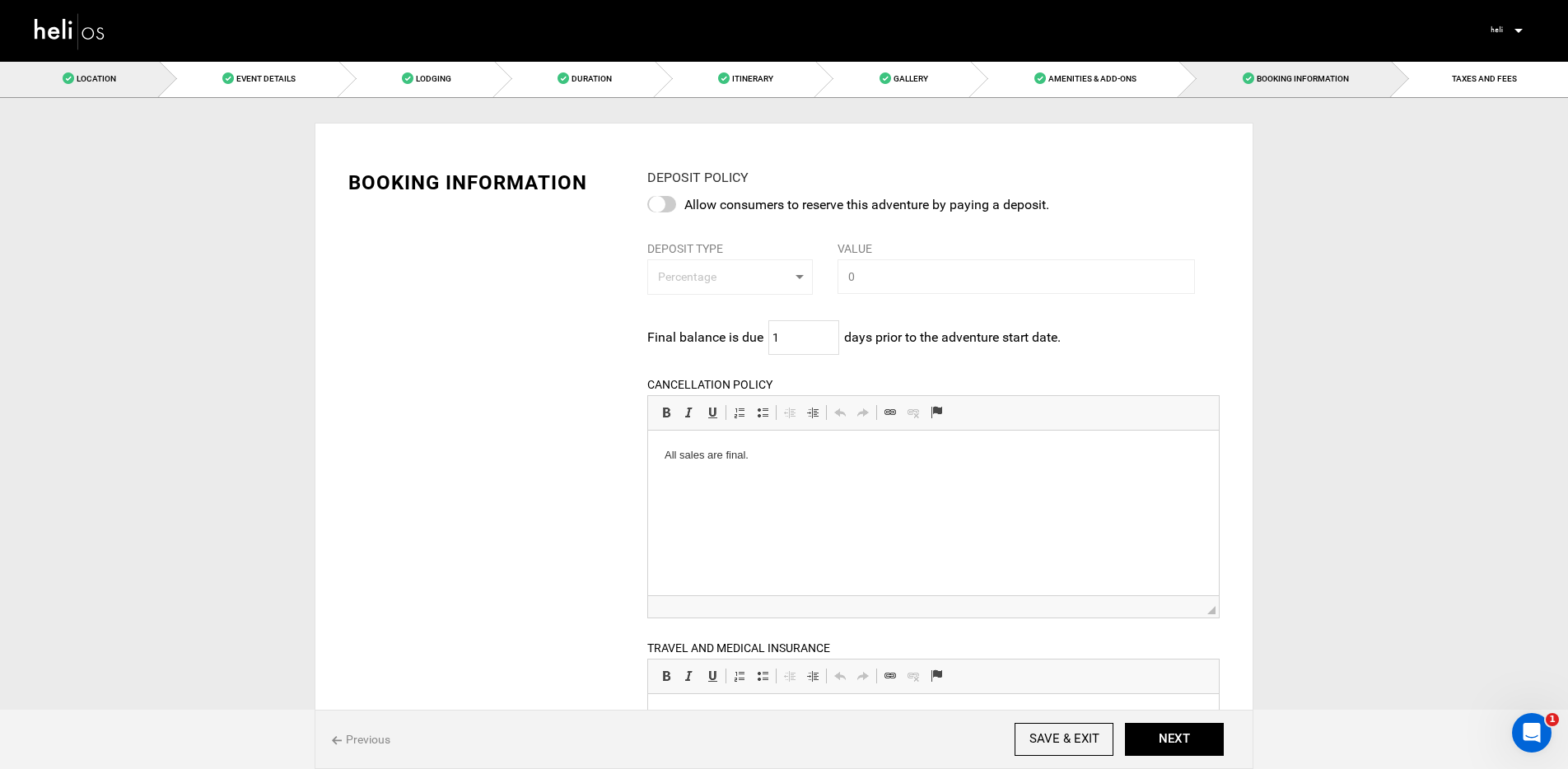
click at [78, 75] on span "Location" at bounding box center [95, 78] width 40 height 9
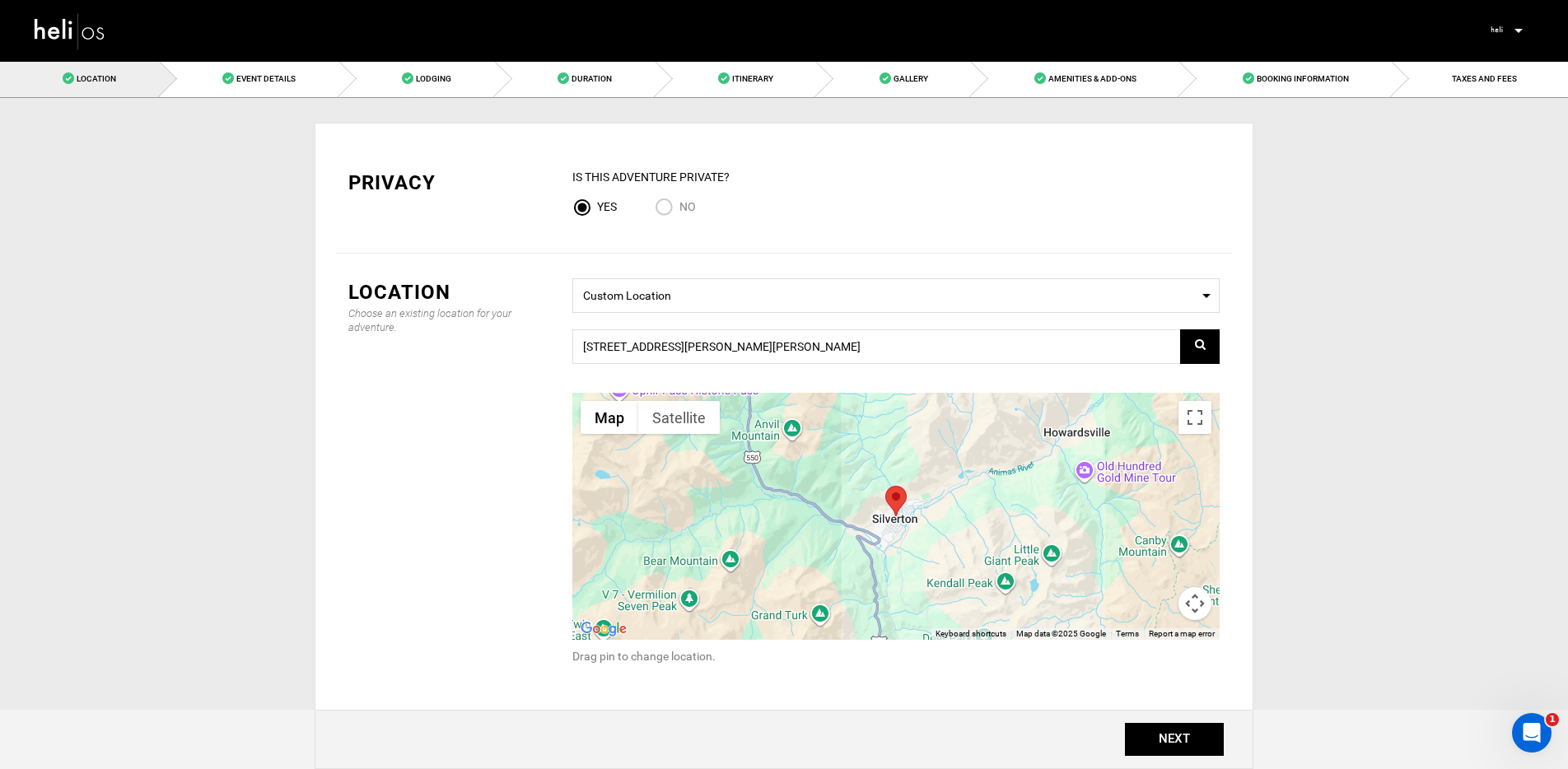
click at [496, 268] on div "Location Choose an existing location for your adventure. Select a Location Cust…" at bounding box center [784, 510] width 896 height 514
click at [54, 25] on img at bounding box center [69, 30] width 74 height 43
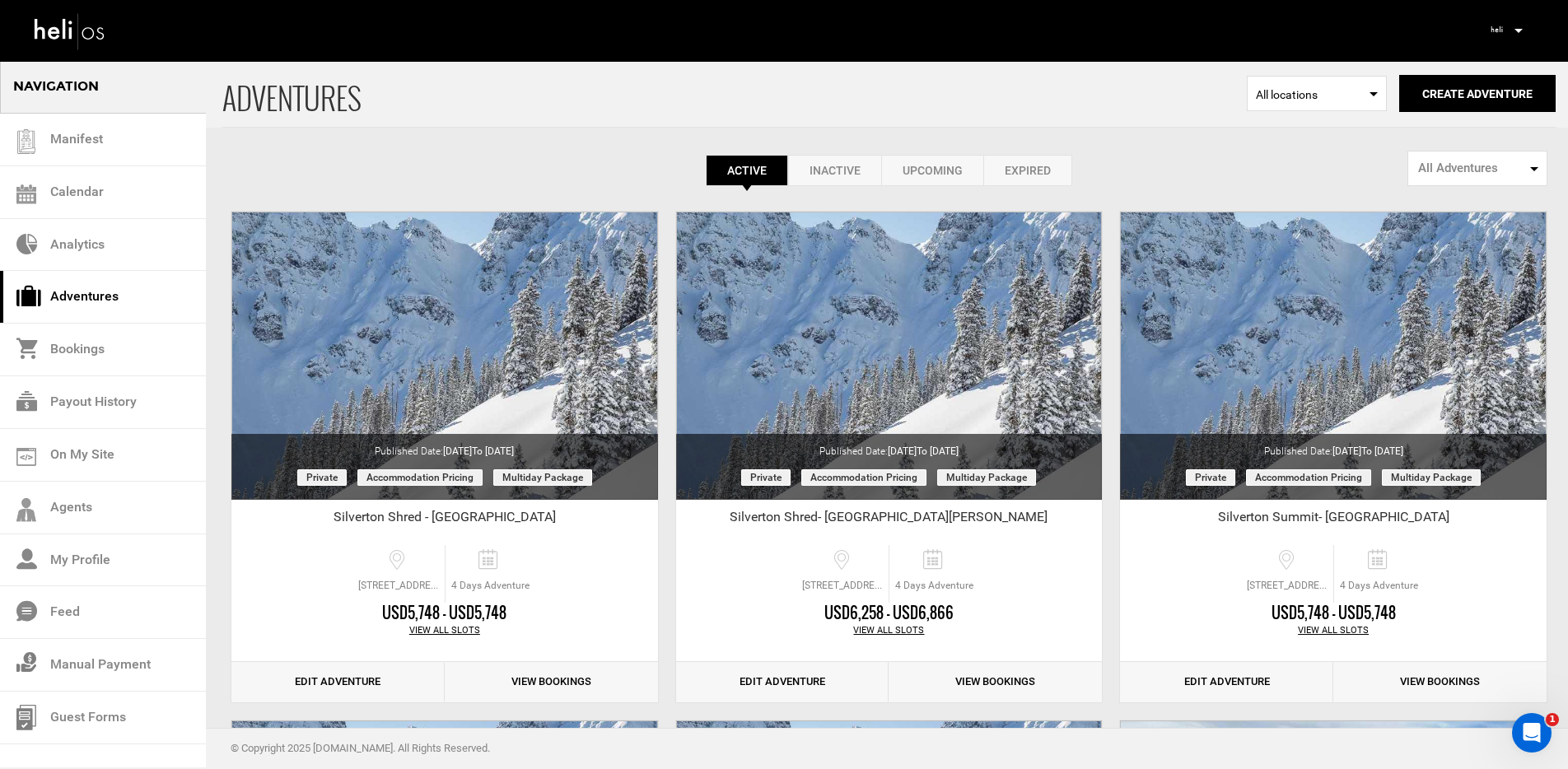
click at [1518, 29] on icon at bounding box center [1519, 31] width 9 height 4
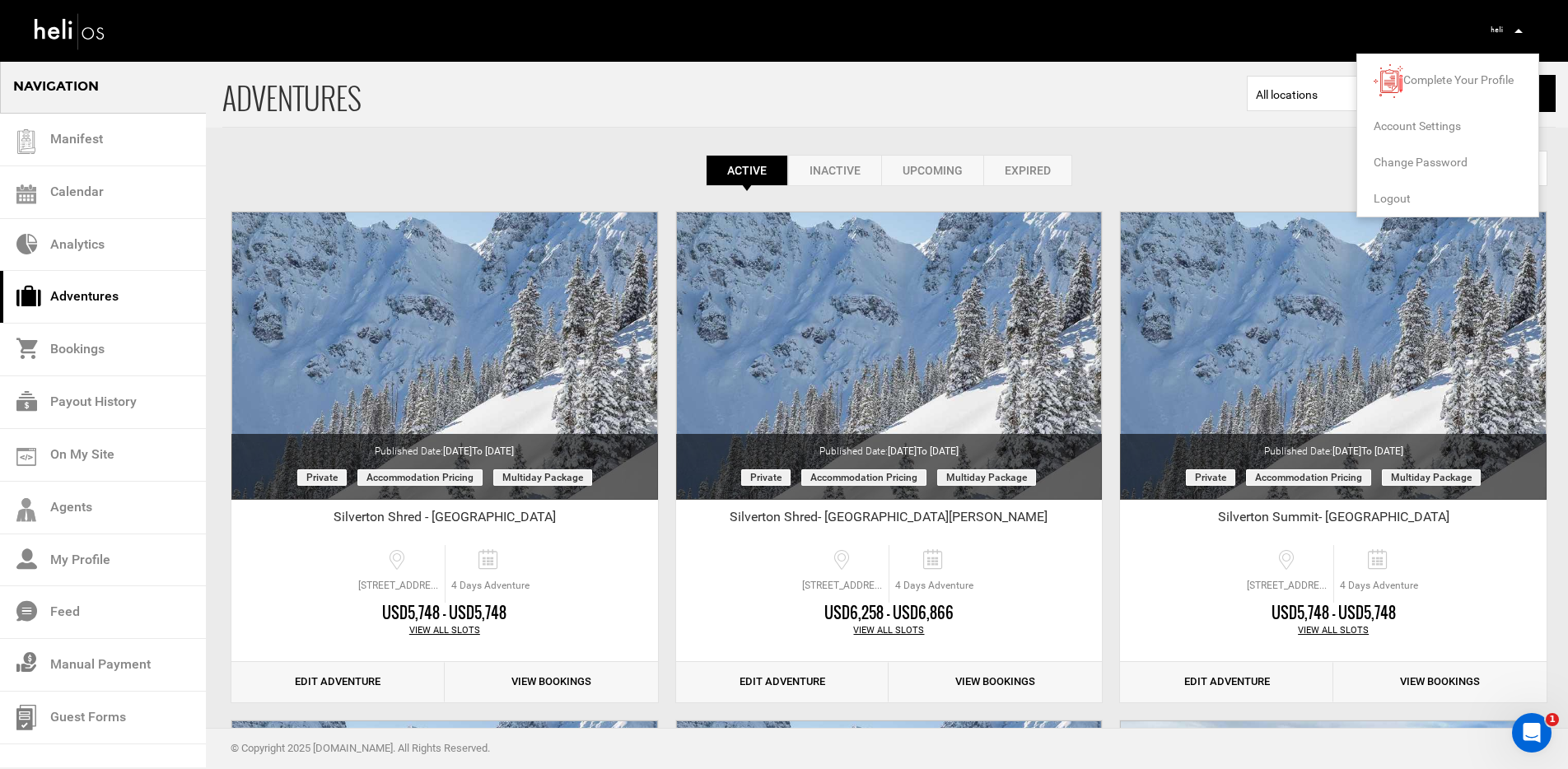
click at [1519, 31] on icon at bounding box center [1519, 31] width 9 height 4
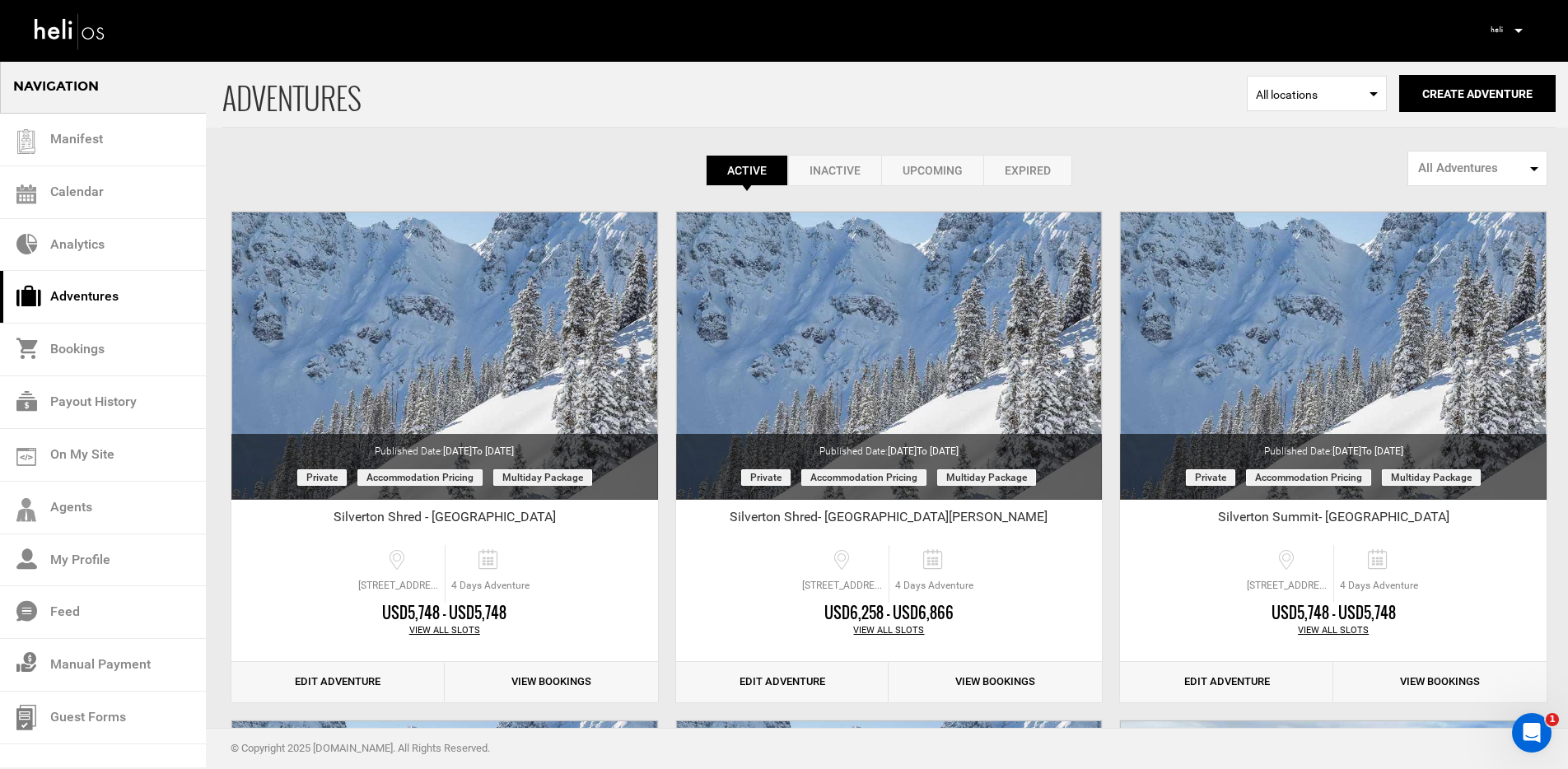
click at [711, 104] on span "ADVENTURES" at bounding box center [734, 93] width 1024 height 66
click at [113, 355] on link "Bookings" at bounding box center [103, 350] width 206 height 53
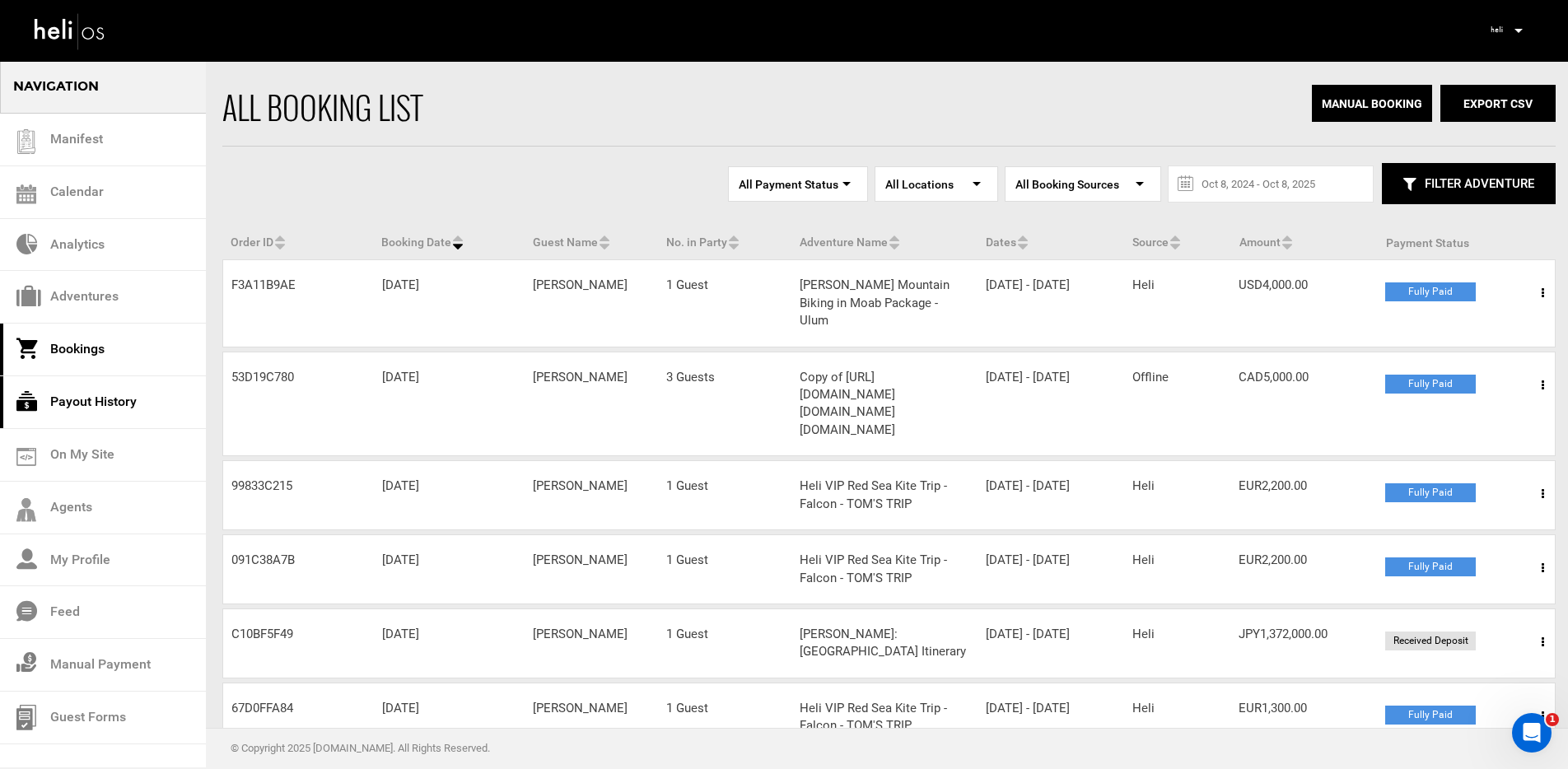
click at [104, 405] on link "Payout History" at bounding box center [103, 403] width 206 height 53
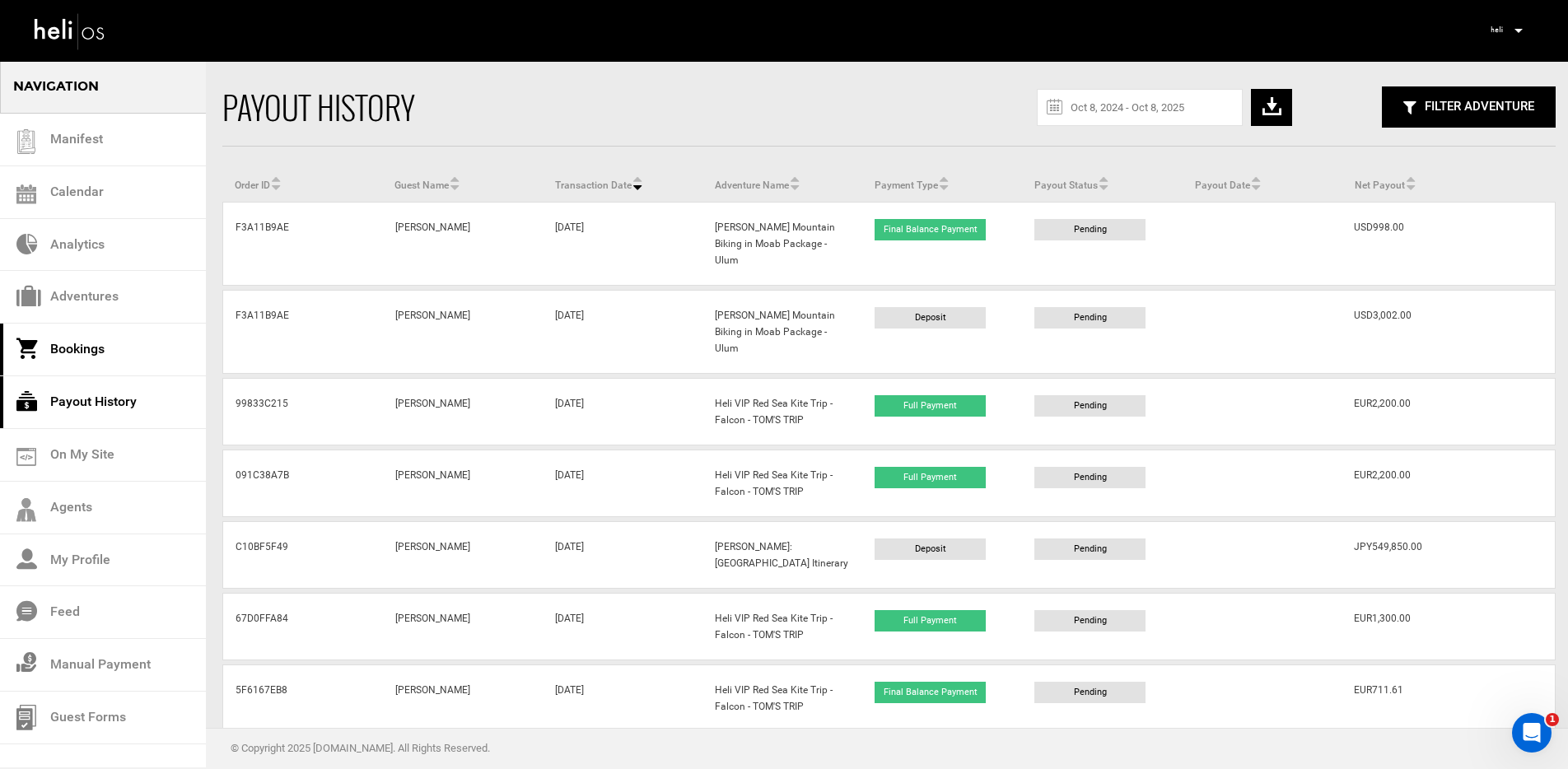
click at [91, 360] on link "Bookings" at bounding box center [103, 350] width 206 height 53
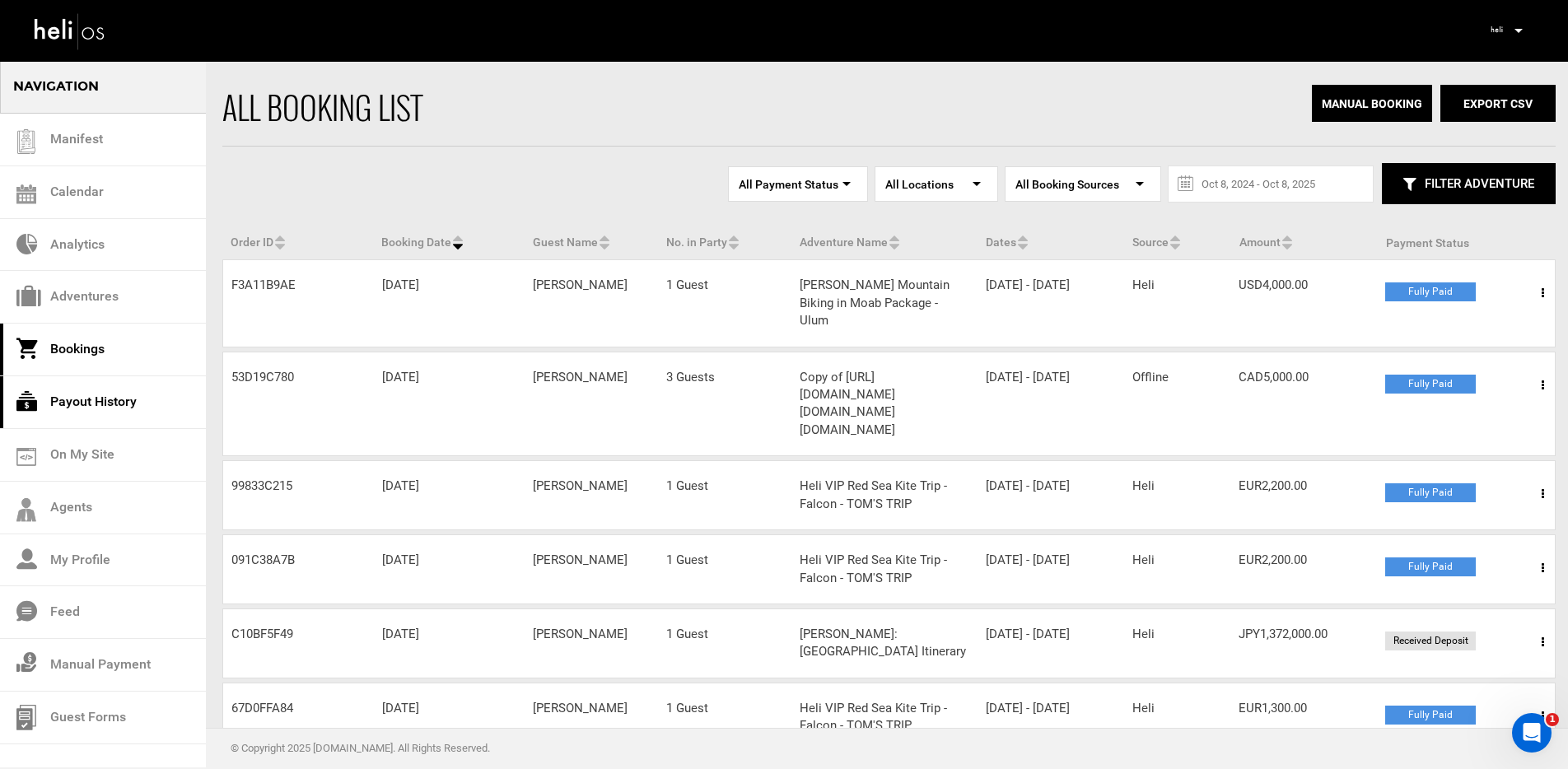
click at [106, 409] on link "Payout History" at bounding box center [103, 403] width 206 height 53
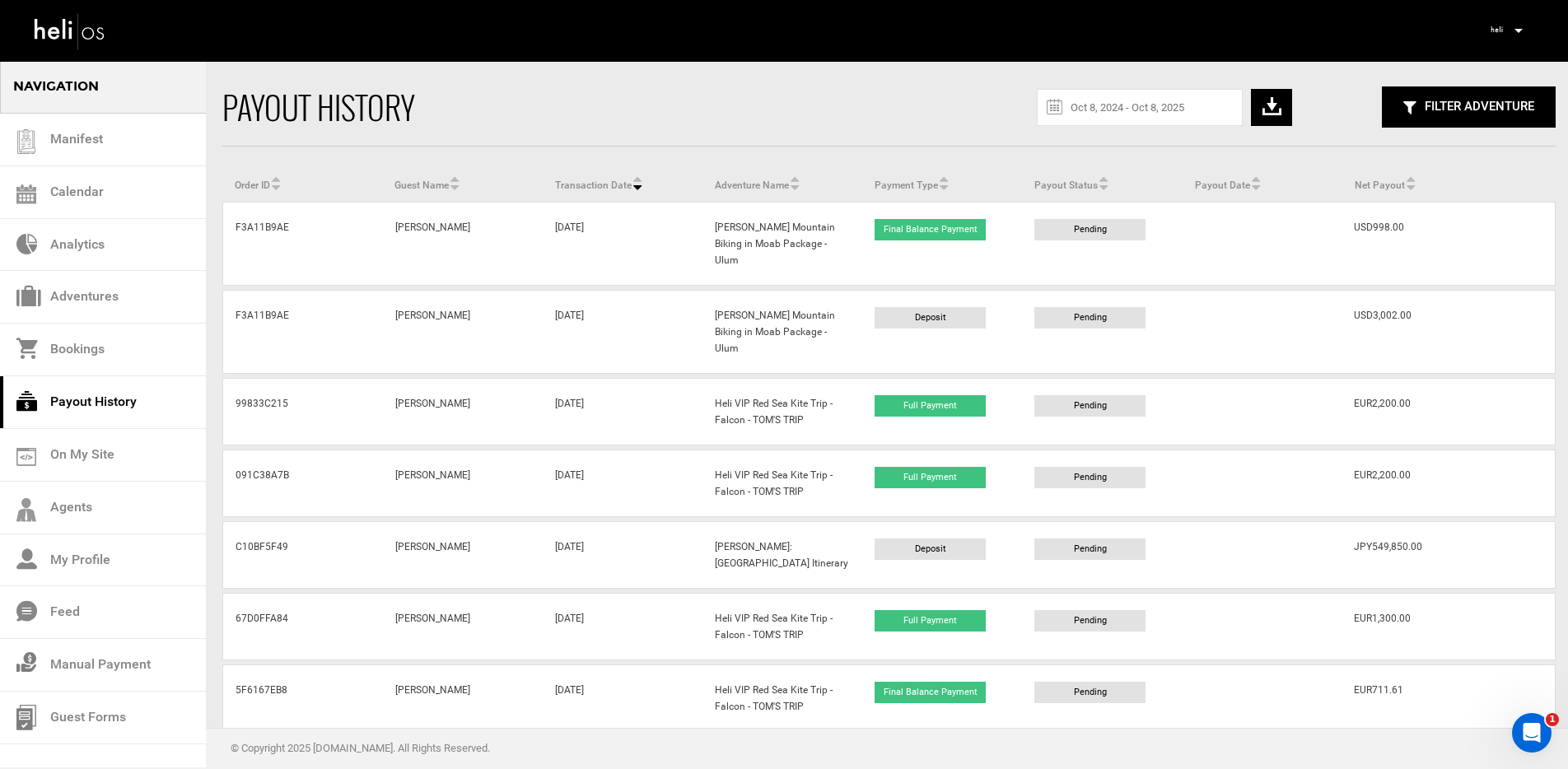
click at [1519, 31] on icon at bounding box center [1519, 31] width 9 height 4
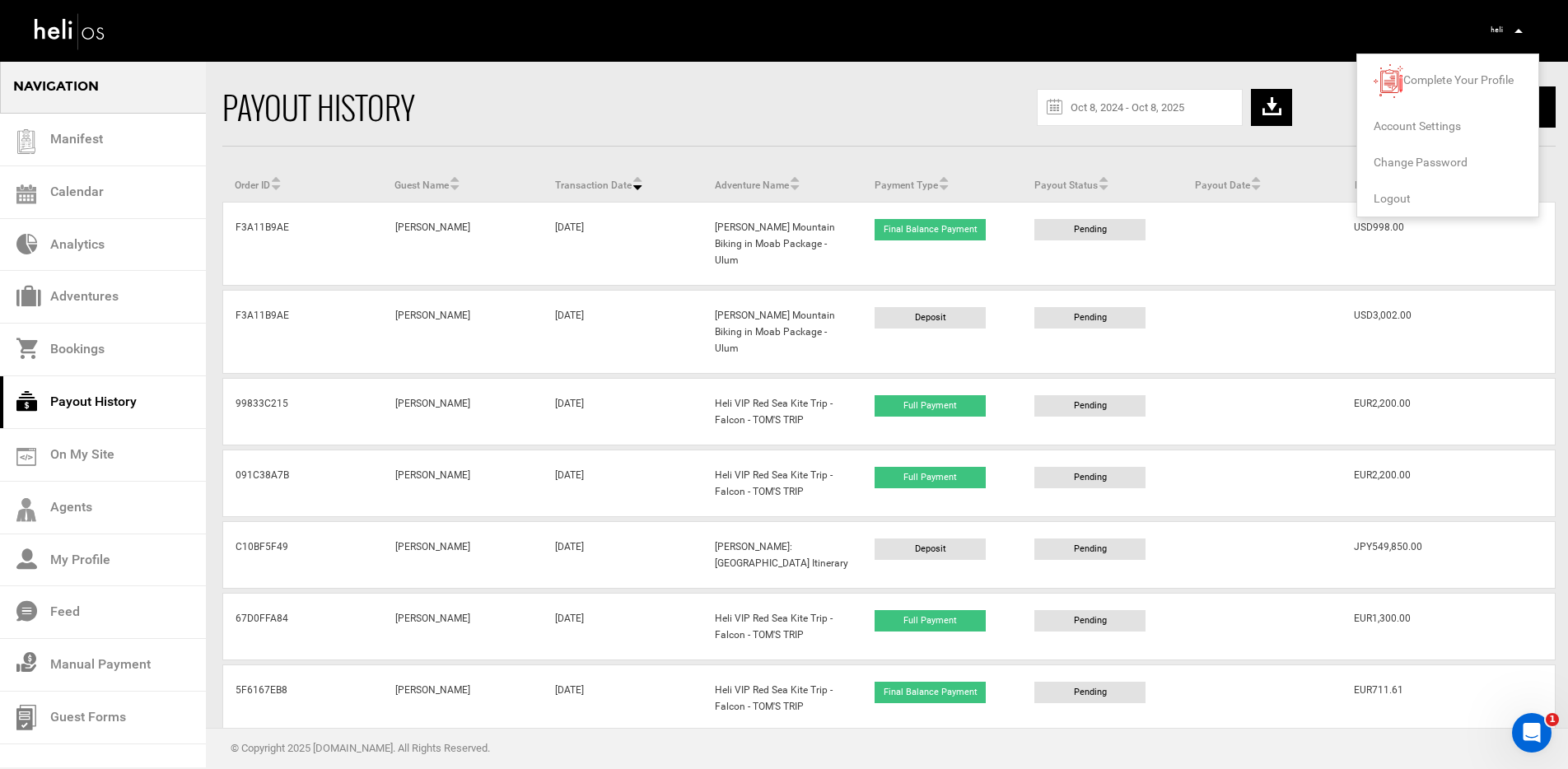
click at [1395, 201] on span "Logout" at bounding box center [1393, 199] width 37 height 13
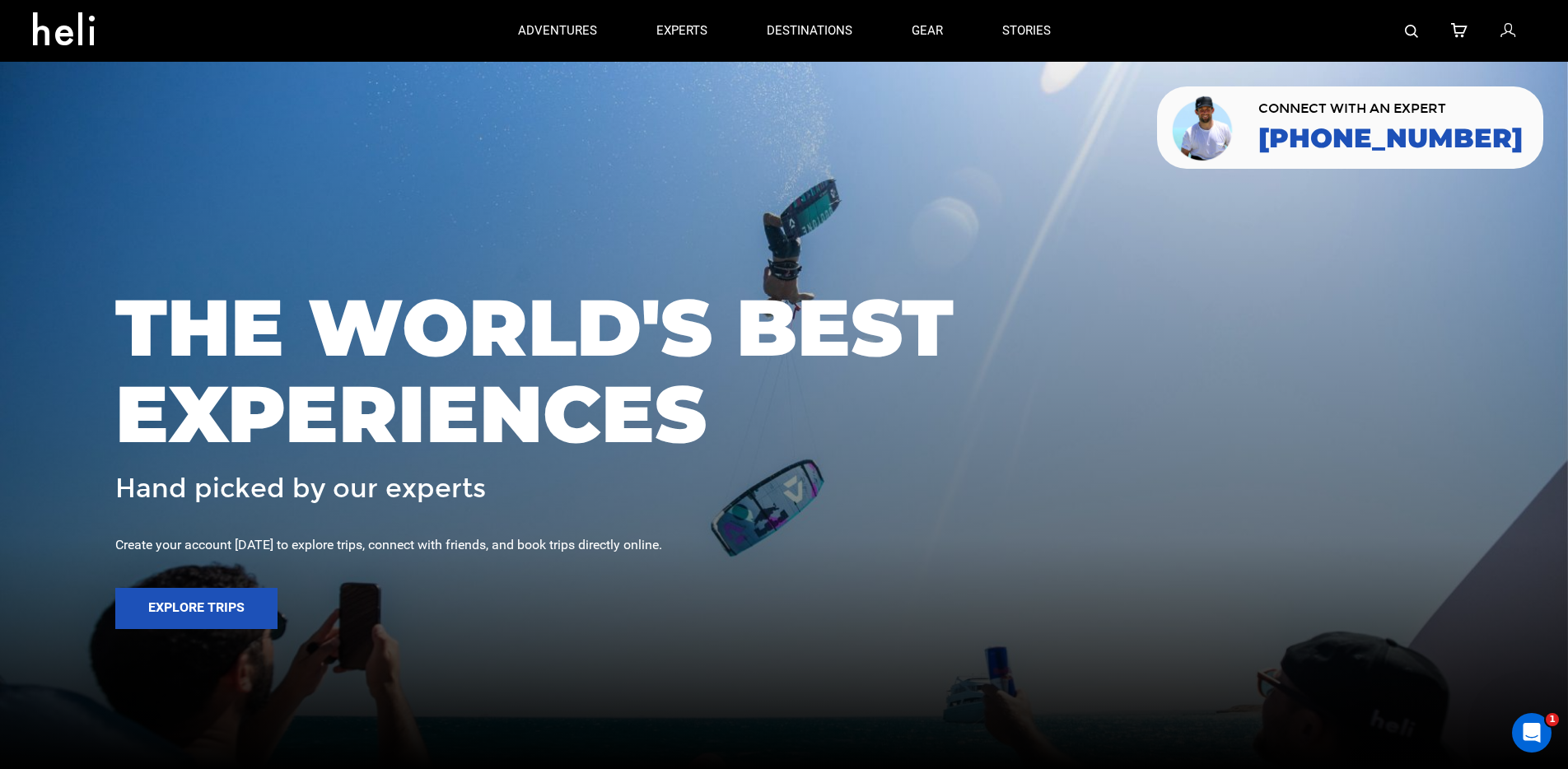
click at [1510, 31] on icon at bounding box center [1507, 31] width 14 height 21
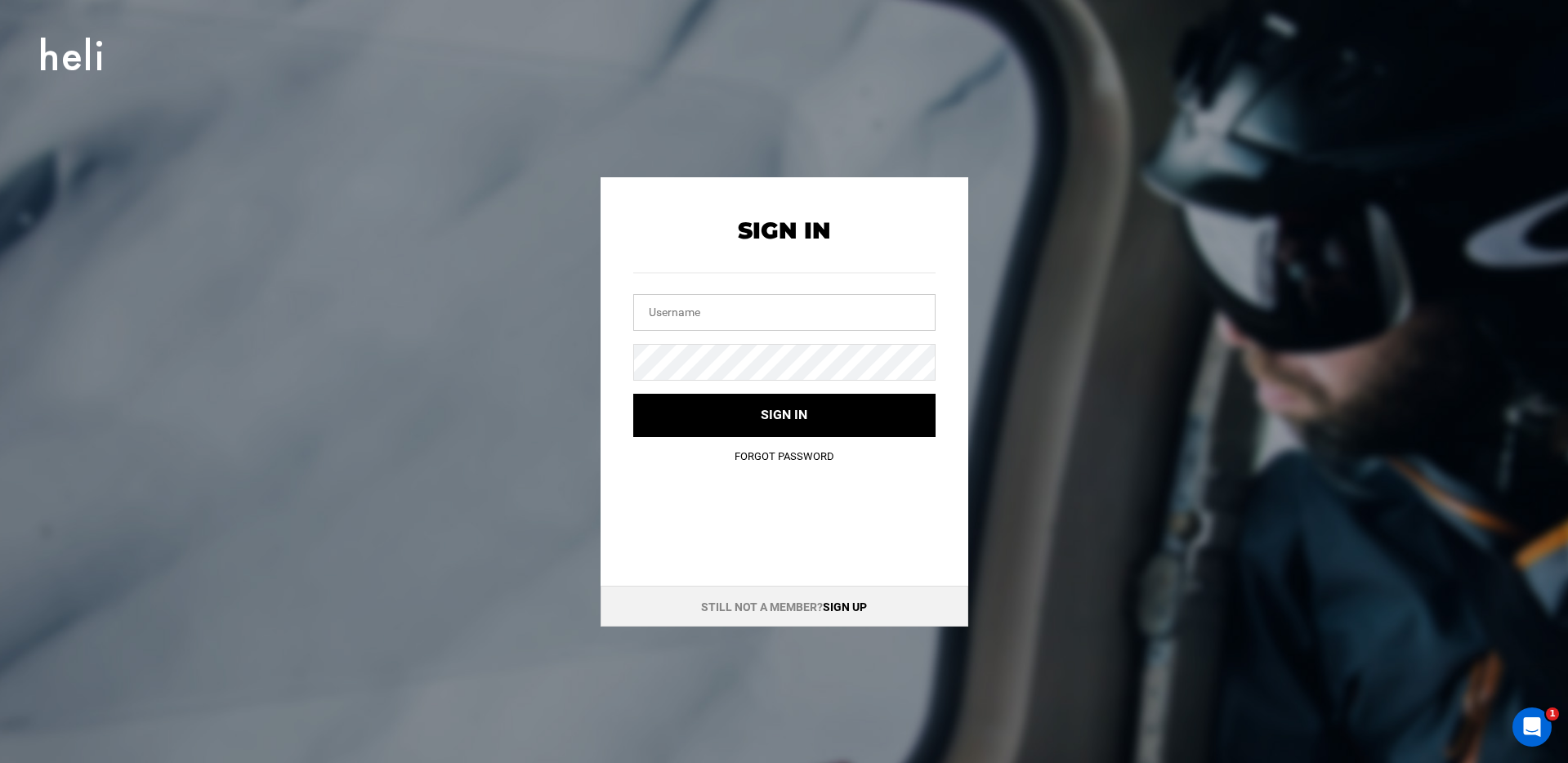
click at [686, 323] on input "text" at bounding box center [784, 313] width 302 height 36
type input "[PERSON_NAME][EMAIL_ADDRESS][DOMAIN_NAME]"
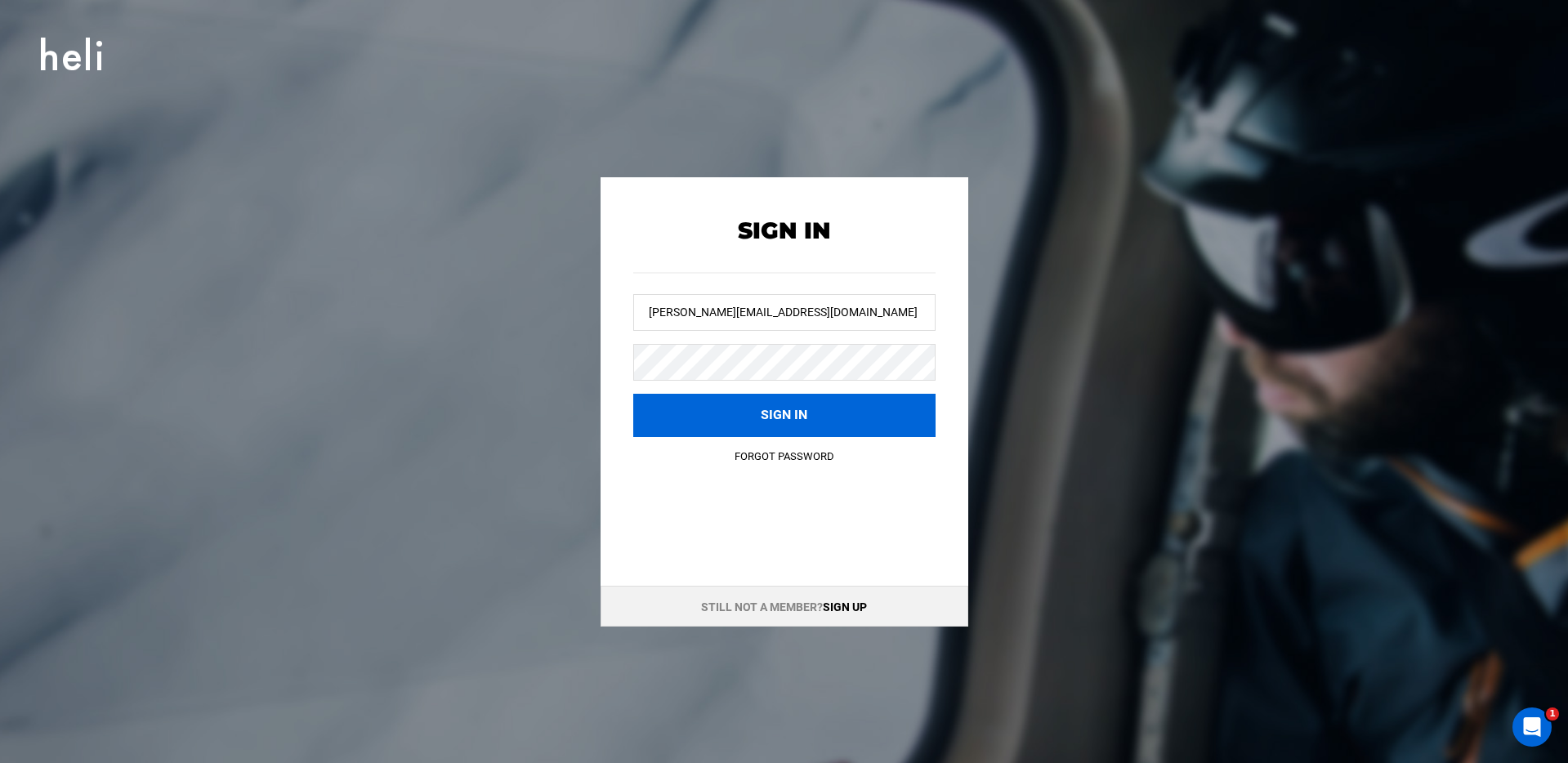
click at [646, 433] on button "Sign in" at bounding box center [784, 415] width 302 height 43
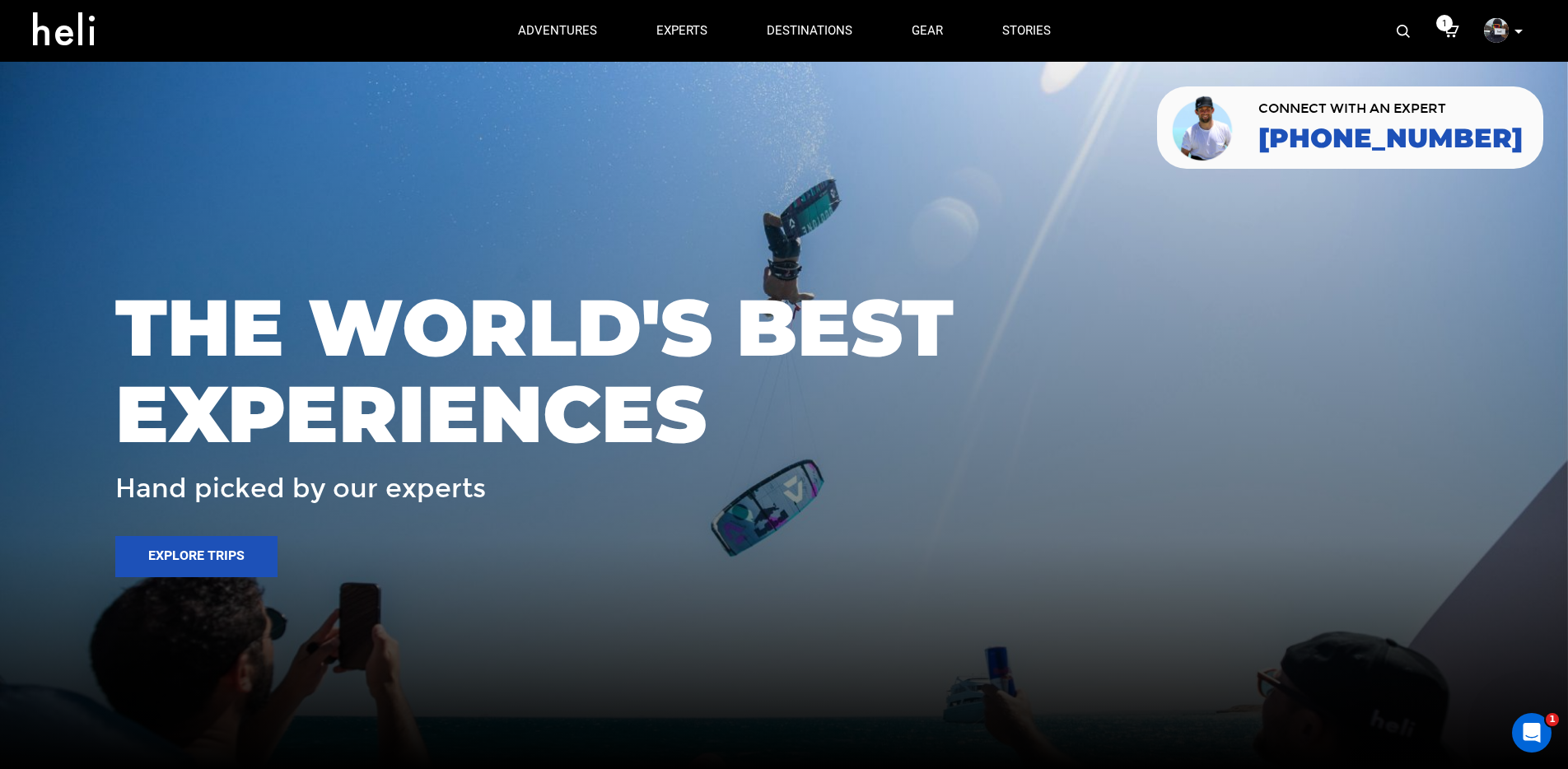
click at [1516, 29] on p at bounding box center [1518, 32] width 10 height 19
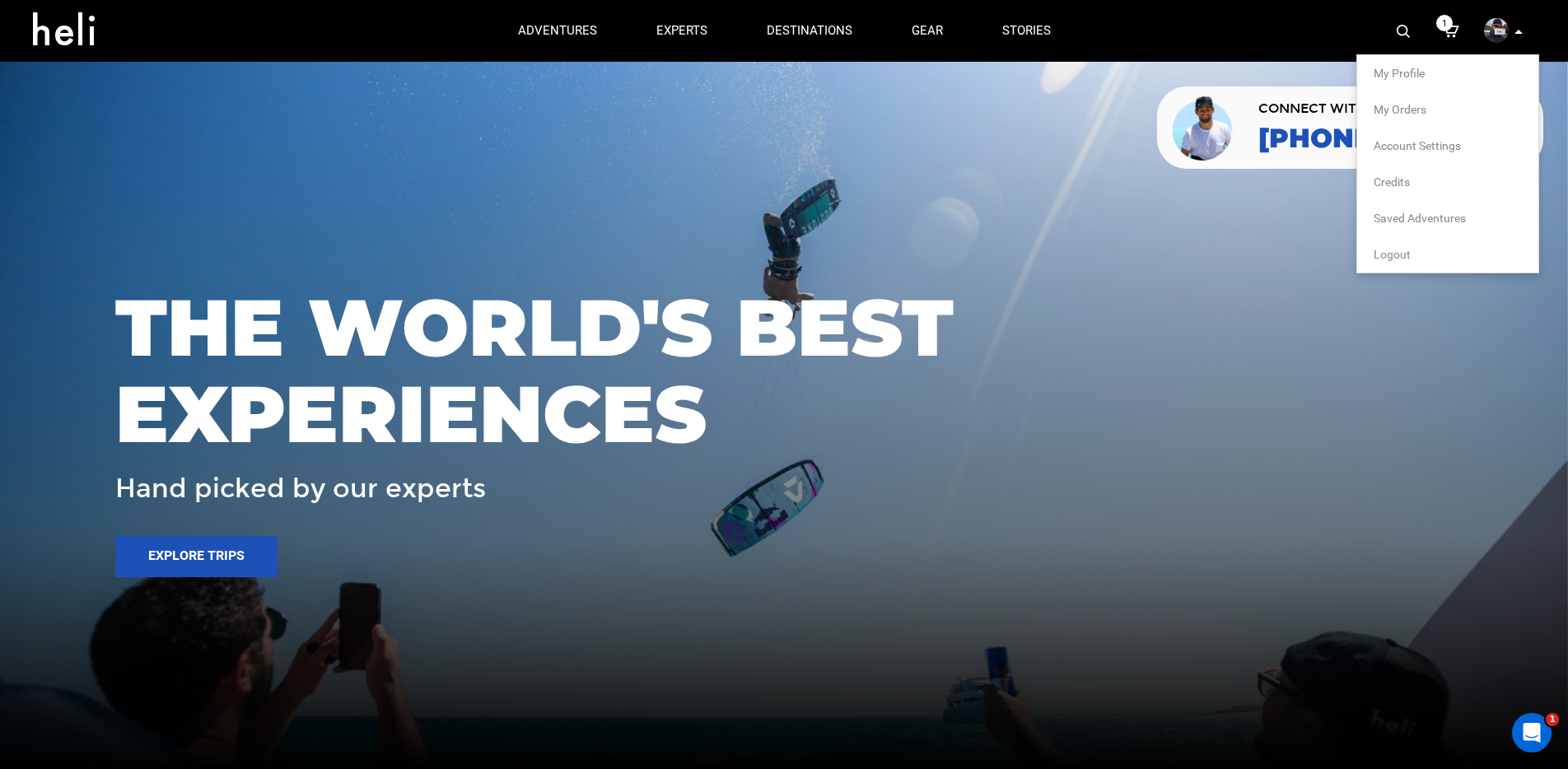
click at [1393, 109] on span "My Orders" at bounding box center [1400, 110] width 53 height 13
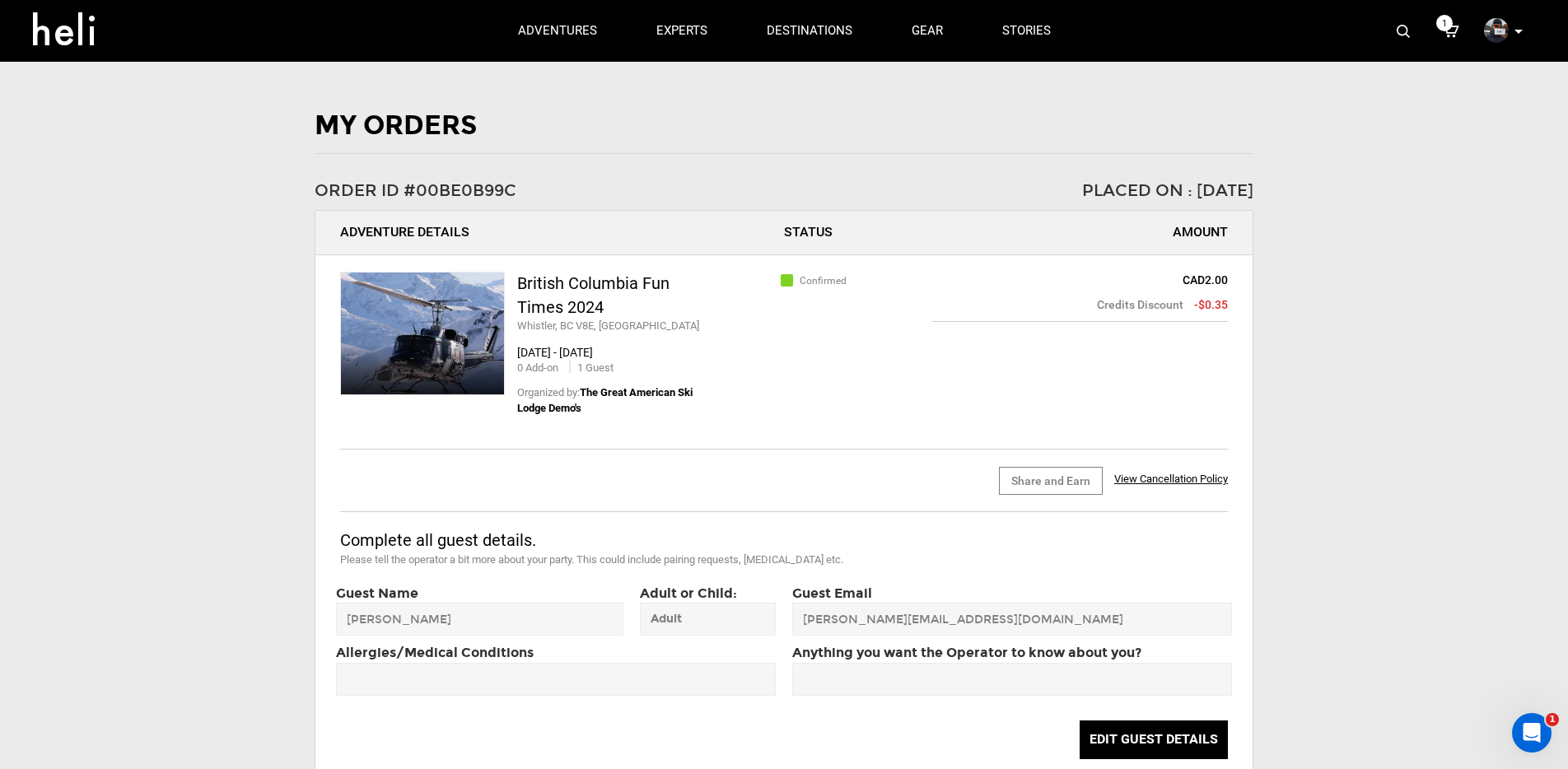
drag, startPoint x: 853, startPoint y: 278, endPoint x: 796, endPoint y: 280, distance: 57.0
click at [796, 280] on div "Confirmed" at bounding box center [859, 279] width 148 height 16
click at [850, 348] on div "British Columbia Fun Times 2024 Whistler, [GEOGRAPHIC_DATA] V8E, [GEOGRAPHIC_DA…" at bounding box center [784, 604] width 888 height 666
